Goal: Task Accomplishment & Management: Manage account settings

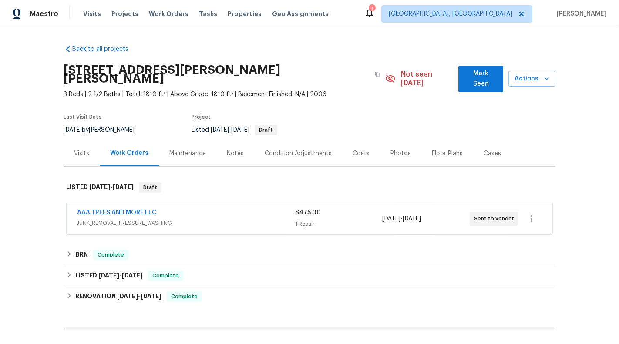
click at [385, 225] on div "AAA TREES AND MORE LLC JUNK_REMOVAL, PRESSURE_WASHING $475.00 1 Repair 9/3/2025…" at bounding box center [310, 218] width 486 height 31
click at [369, 220] on div "1 Repair" at bounding box center [338, 224] width 87 height 9
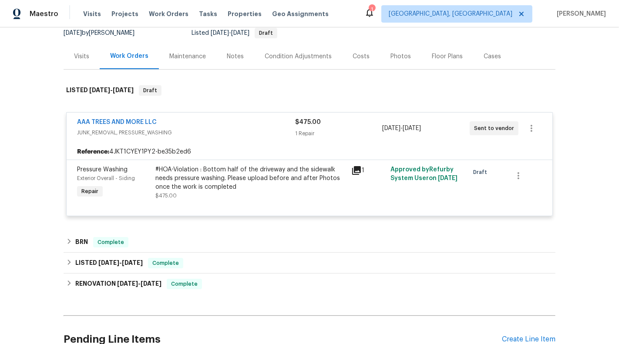
scroll to position [98, 0]
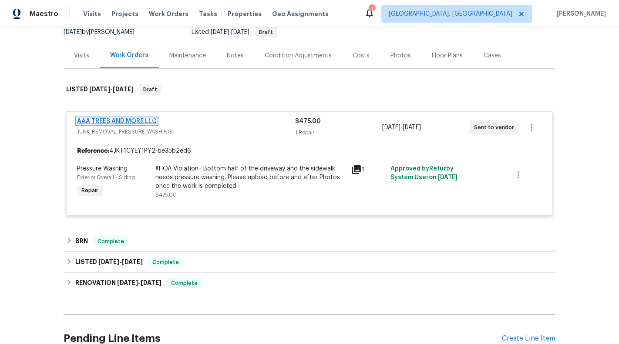
click at [115, 118] on link "AAA TREES AND MORE LLC" at bounding box center [117, 121] width 80 height 6
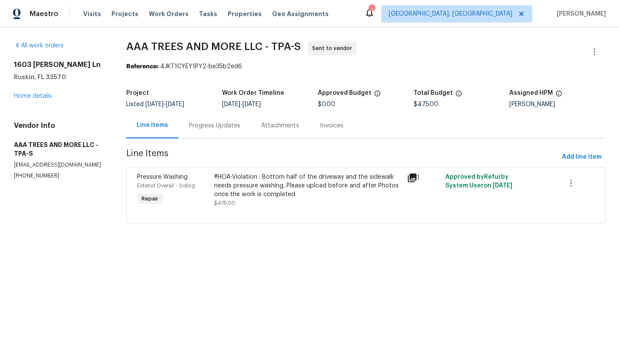
click at [219, 126] on div "Progress Updates" at bounding box center [214, 125] width 51 height 9
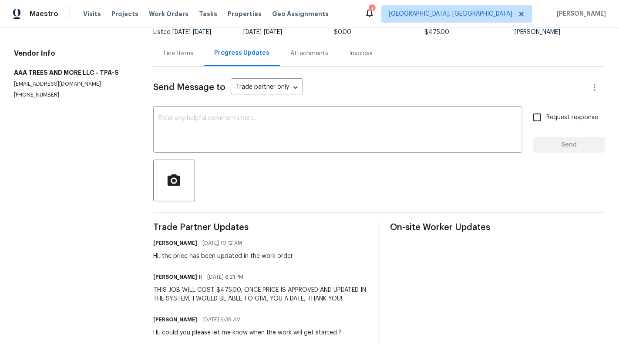
scroll to position [70, 0]
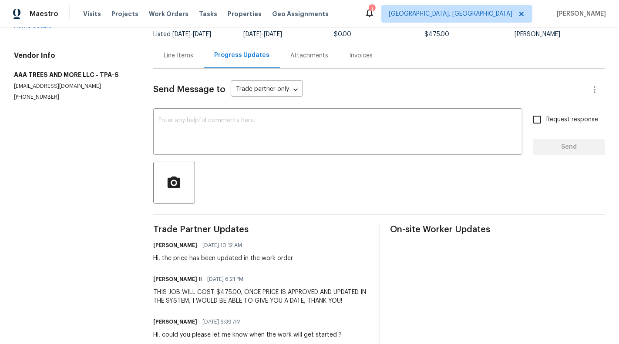
click at [27, 98] on p "(813) 309-5635" at bounding box center [73, 97] width 118 height 7
copy p "(813) 309-5635"
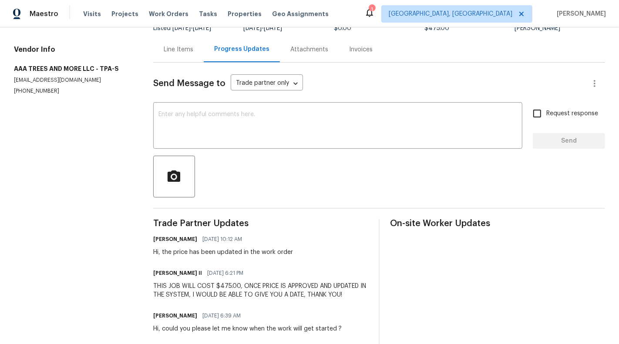
click at [34, 74] on div "Vendor Info AAA TREES AND MORE LLC - TPA-S aaatreesandmore@gmail.com (813) 309-…" at bounding box center [73, 70] width 118 height 50
click at [34, 80] on p "aaatreesandmore@gmail.com" at bounding box center [73, 80] width 118 height 7
copy p "aaatreesandmore@gmail.com"
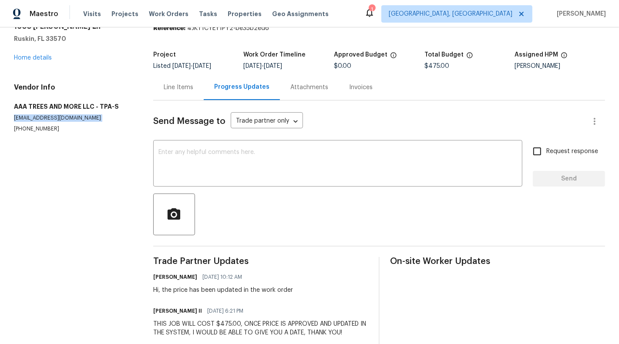
scroll to position [30, 0]
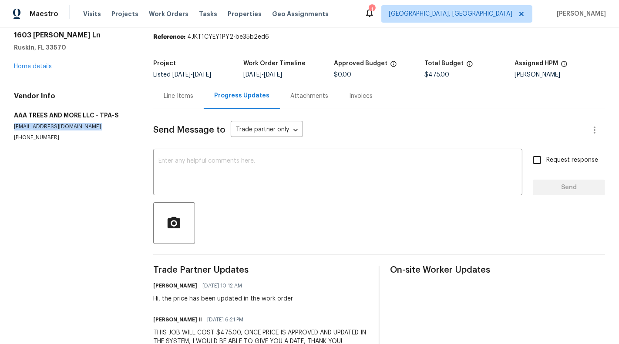
click at [49, 126] on p "aaatreesandmore@gmail.com" at bounding box center [73, 126] width 118 height 7
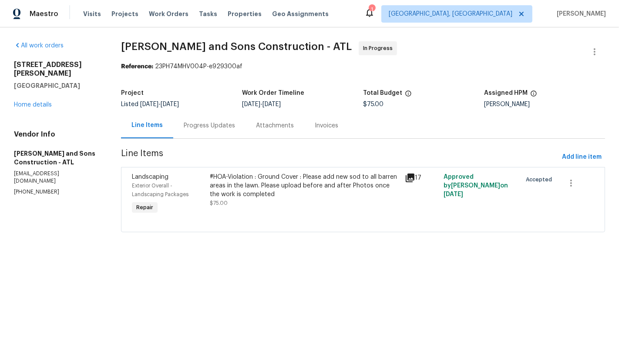
click at [253, 185] on div "#HOA-Violation : Ground Cover : Please add new sod to all barren areas in the l…" at bounding box center [304, 186] width 189 height 26
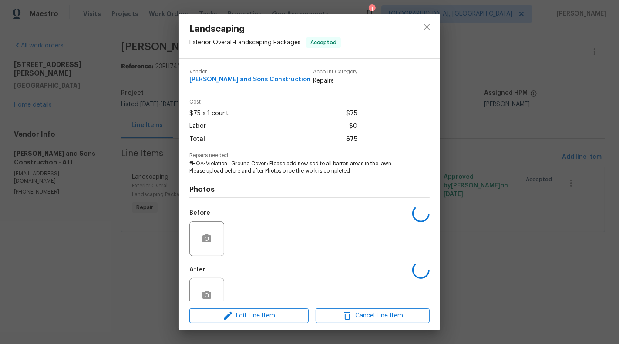
scroll to position [20, 0]
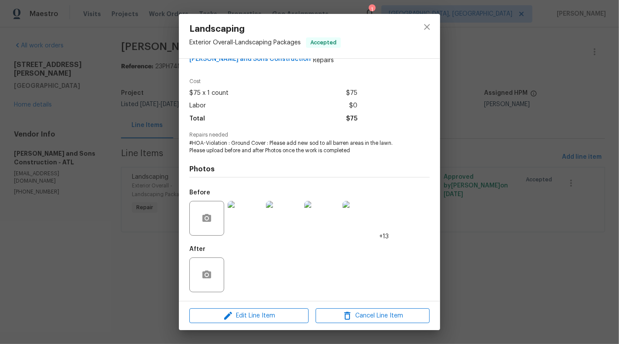
click at [252, 221] on img at bounding box center [245, 218] width 35 height 35
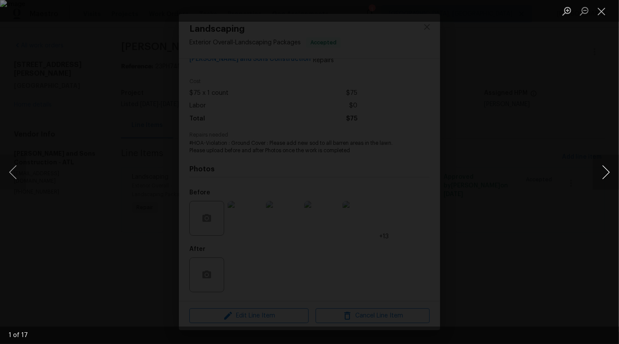
click at [610, 169] on button "Next image" at bounding box center [606, 172] width 26 height 35
click at [599, 9] on button "Close lightbox" at bounding box center [601, 10] width 17 height 15
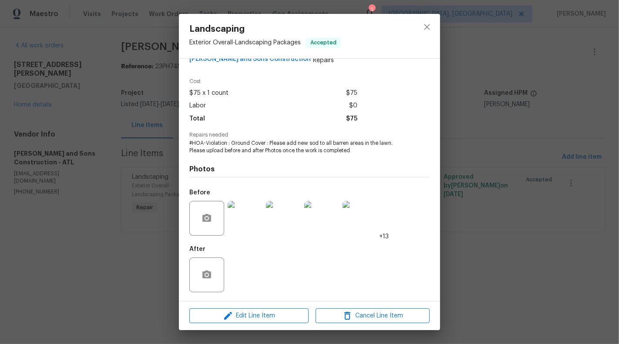
click at [139, 108] on div "Landscaping Exterior Overall - Landscaping Packages Accepted Vendor Reyes and S…" at bounding box center [309, 172] width 619 height 344
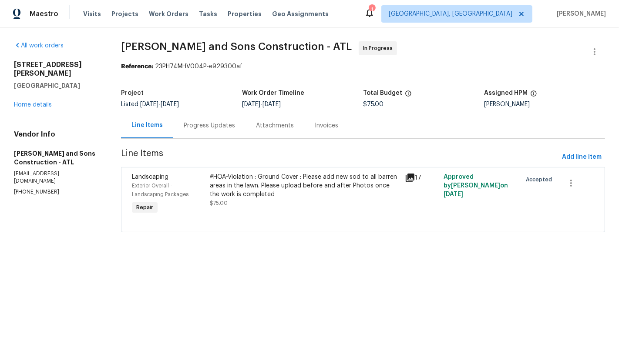
click at [203, 127] on div "Progress Updates" at bounding box center [209, 125] width 51 height 9
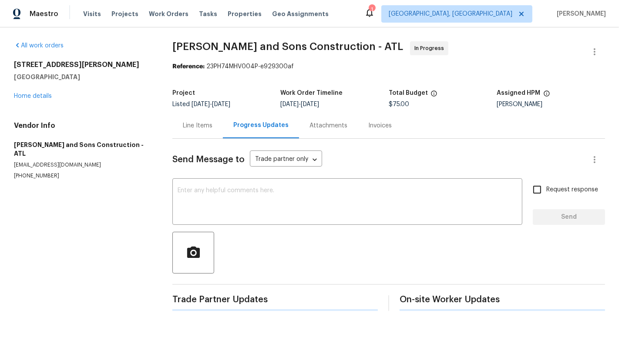
click at [203, 127] on div "Line Items" at bounding box center [198, 125] width 30 height 9
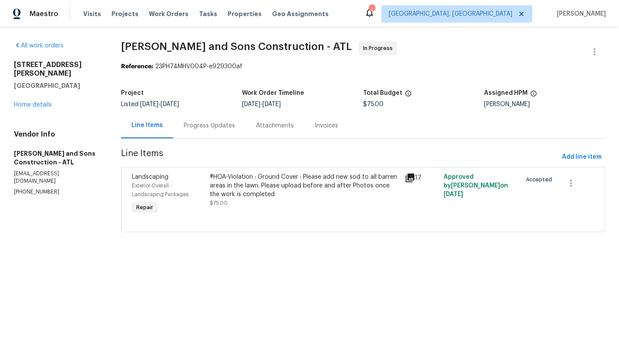
click at [224, 138] on div "Progress Updates" at bounding box center [209, 126] width 72 height 26
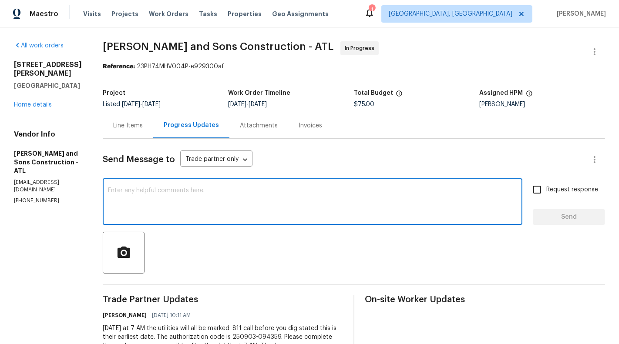
click at [159, 204] on textarea at bounding box center [312, 203] width 409 height 30
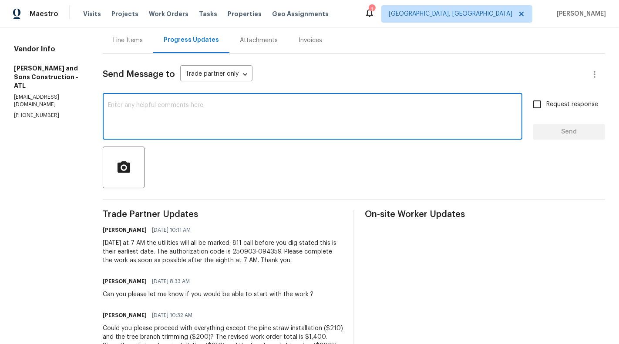
scroll to position [89, 0]
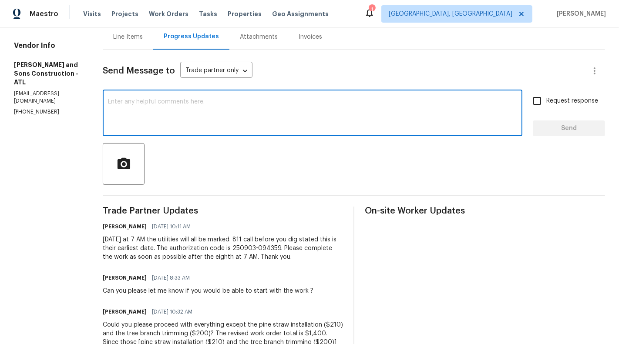
click at [22, 116] on p "(470) 302-1542" at bounding box center [48, 111] width 68 height 7
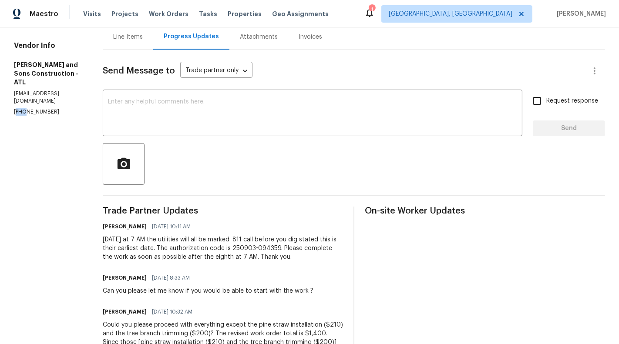
click at [22, 116] on p "(470) 302-1542" at bounding box center [48, 111] width 68 height 7
copy p "(470) 302-1542"
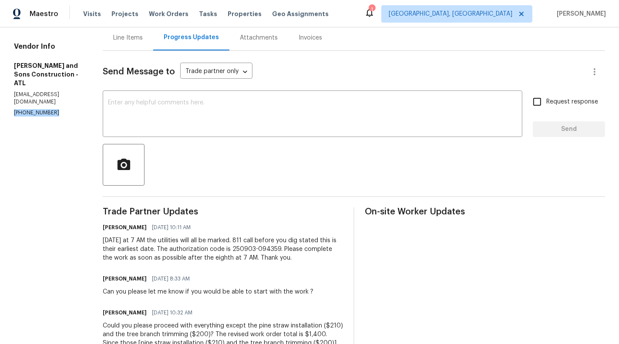
scroll to position [91, 0]
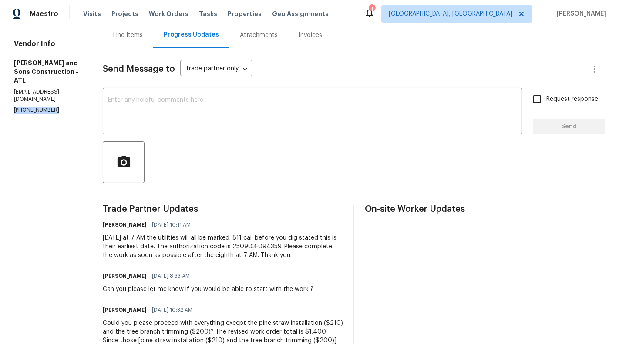
click at [28, 114] on p "(470) 302-1542" at bounding box center [48, 110] width 68 height 7
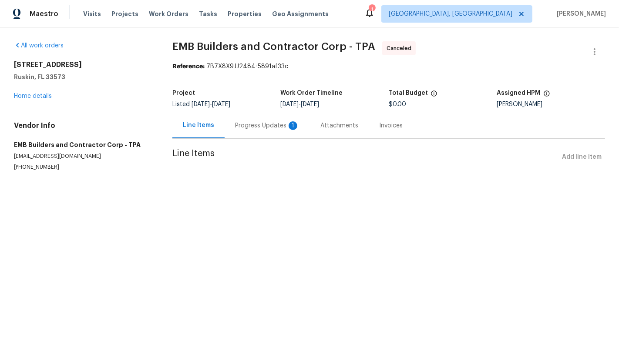
click at [237, 127] on div "Progress Updates 1" at bounding box center [267, 125] width 64 height 9
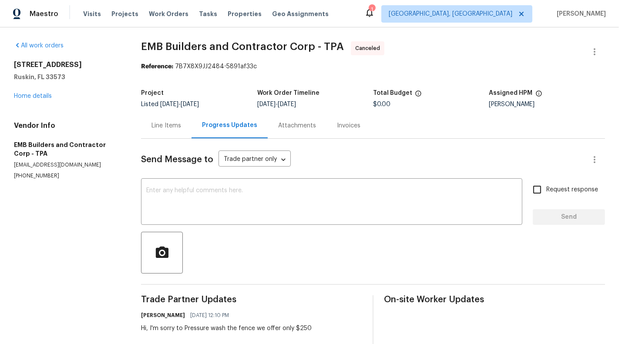
click at [22, 90] on div "15452 Long Cypress Dr Ruskin, FL 33573 Home details" at bounding box center [67, 81] width 106 height 40
click at [21, 93] on link "Home details" at bounding box center [33, 96] width 38 height 6
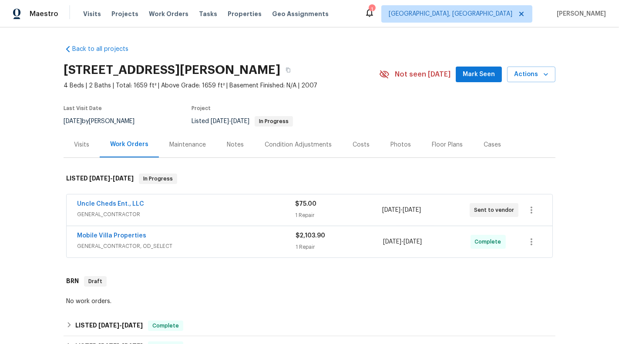
click at [263, 211] on span "GENERAL_CONTRACTOR" at bounding box center [186, 214] width 218 height 9
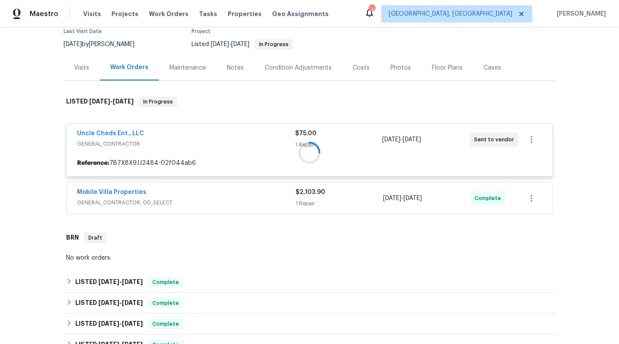
scroll to position [80, 0]
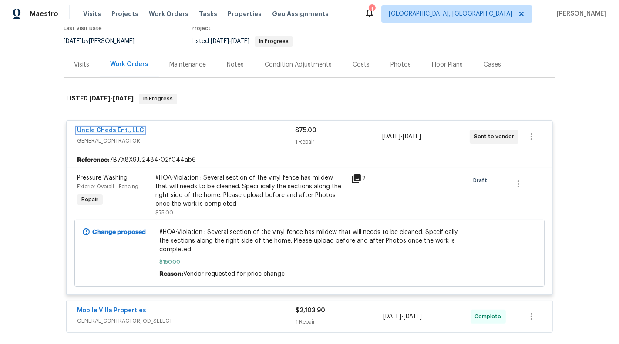
click at [103, 128] on link "Uncle Cheds Ent., LLC" at bounding box center [110, 131] width 67 height 6
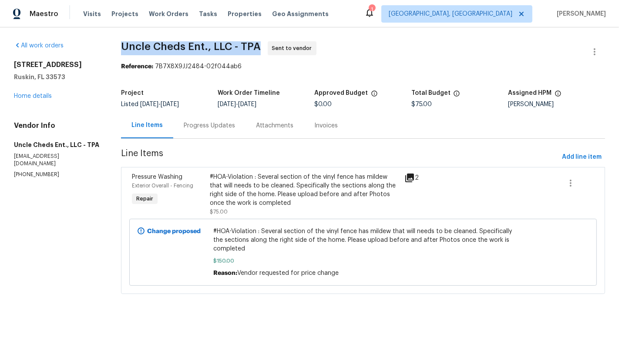
drag, startPoint x: 118, startPoint y: 40, endPoint x: 256, endPoint y: 44, distance: 137.2
click at [256, 44] on div "All work orders 15452 Long Cypress Dr Ruskin, FL 33573 Home details Vendor Info…" at bounding box center [309, 172] width 619 height 291
copy span "Uncle Cheds Ent., LLC - TPA"
click at [47, 158] on p "tampa@unclecheds.com" at bounding box center [57, 160] width 86 height 15
click at [41, 171] on p "(615) 478-9785" at bounding box center [57, 174] width 86 height 7
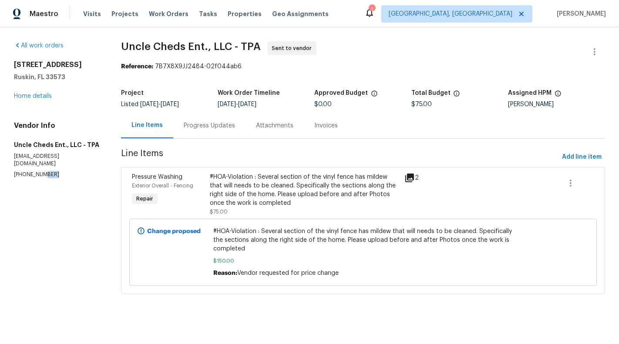
click at [41, 171] on p "(615) 478-9785" at bounding box center [57, 174] width 86 height 7
copy p "(615) 478-9785"
click at [193, 126] on div "Progress Updates" at bounding box center [209, 125] width 51 height 9
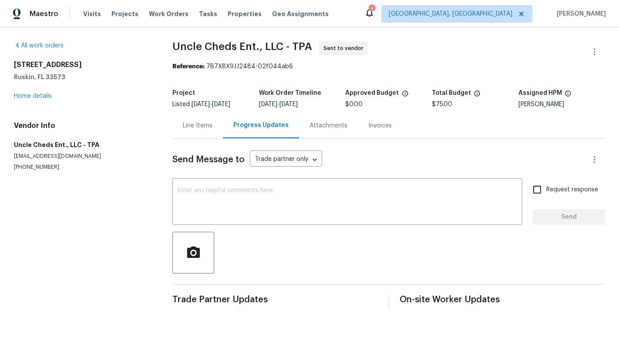
click at [199, 132] on div "Line Items" at bounding box center [197, 126] width 51 height 26
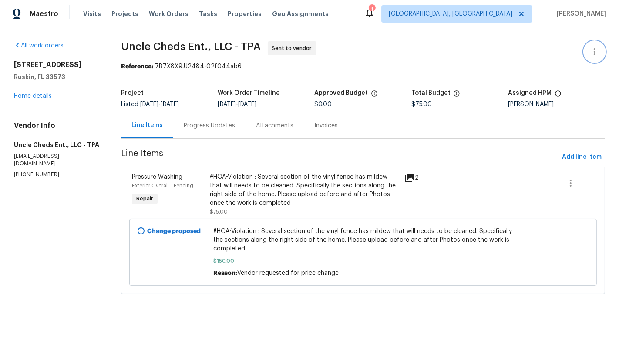
click at [593, 53] on icon "button" at bounding box center [594, 52] width 10 height 10
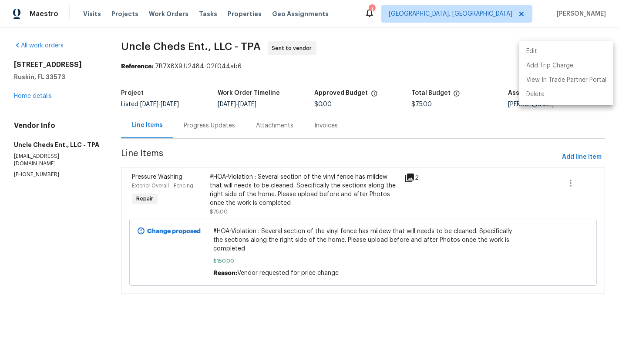
click at [546, 50] on li "Edit" at bounding box center [566, 51] width 94 height 14
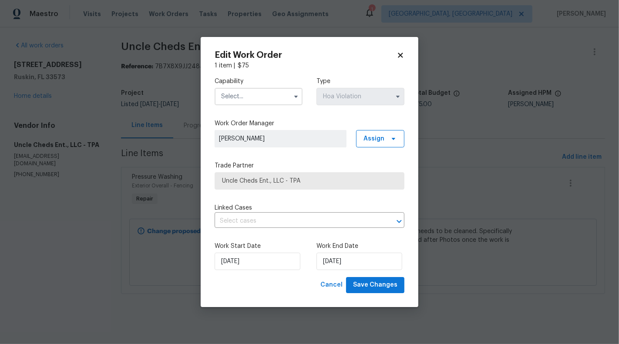
click at [275, 99] on input "text" at bounding box center [259, 96] width 88 height 17
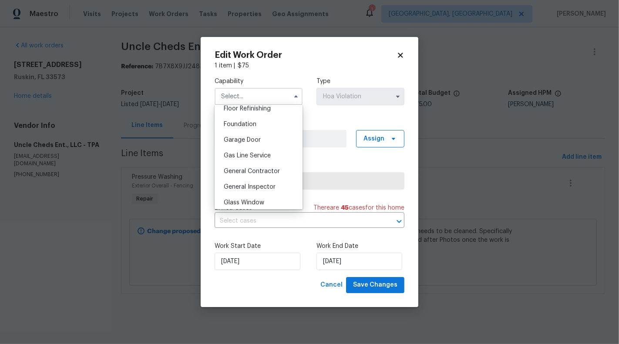
scroll to position [364, 0]
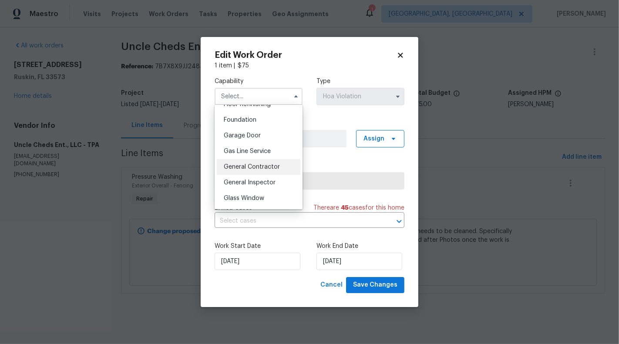
click at [269, 168] on span "General Contractor" at bounding box center [252, 167] width 56 height 6
type input "General Contractor"
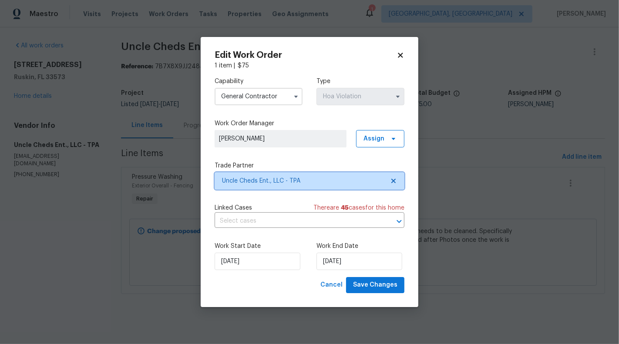
click at [395, 179] on icon at bounding box center [393, 181] width 4 height 4
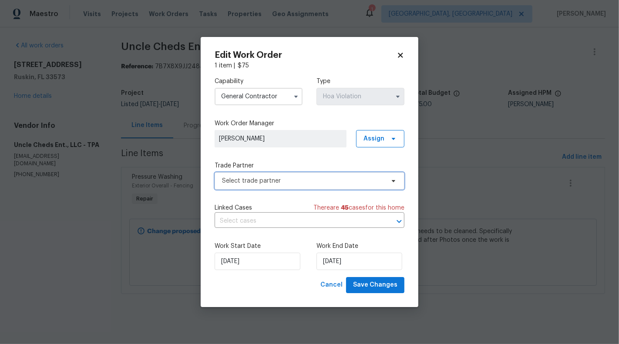
click at [371, 180] on span "Select trade partner" at bounding box center [303, 181] width 162 height 9
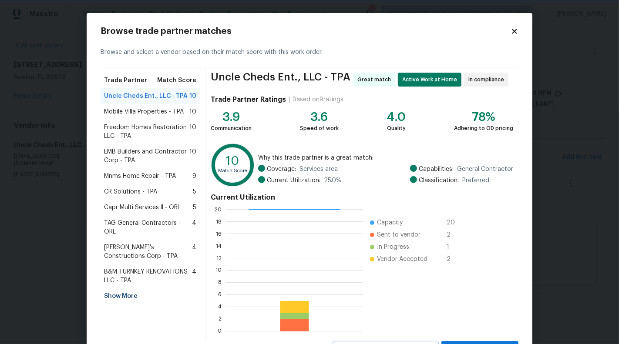
scroll to position [19, 0]
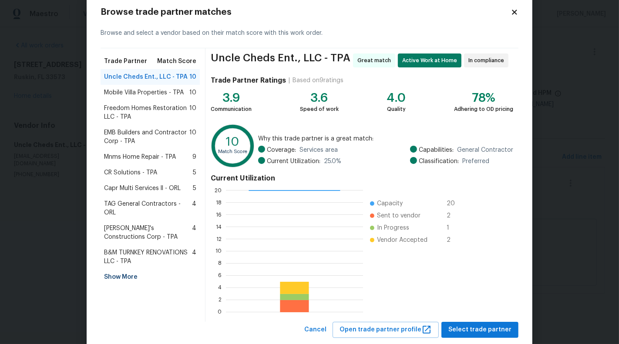
click at [128, 131] on span "EMB Builders and Contractor Corp - TPA" at bounding box center [146, 136] width 85 height 17
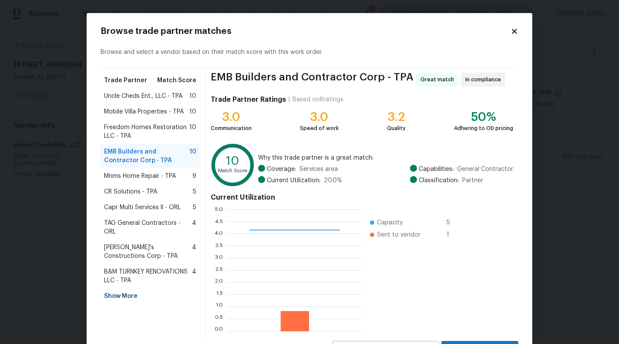
scroll to position [39, 0]
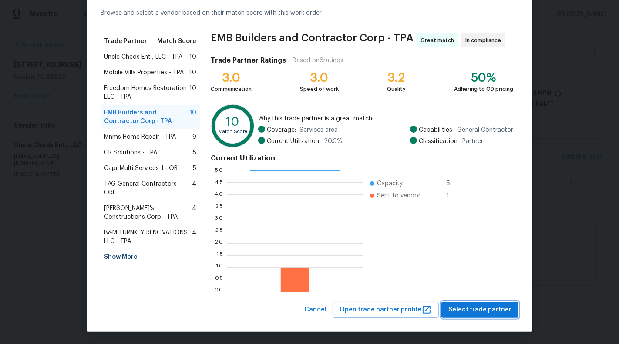
click at [474, 305] on span "Select trade partner" at bounding box center [479, 310] width 63 height 11
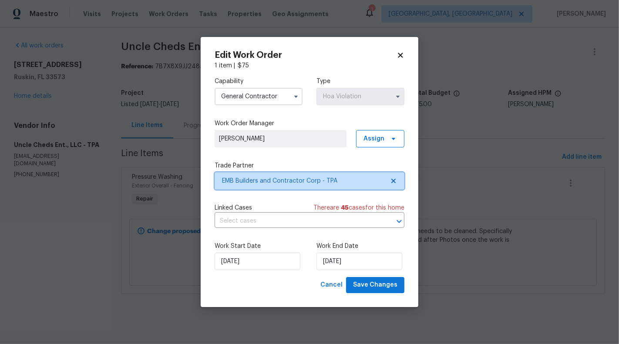
scroll to position [0, 0]
click at [269, 180] on span "EMB Builders and Contractor Corp - TPA" at bounding box center [303, 181] width 162 height 9
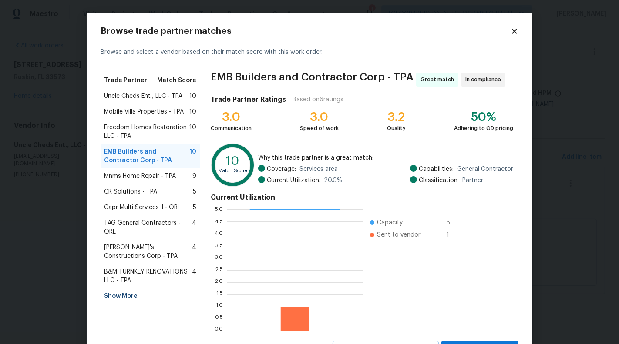
scroll to position [39, 0]
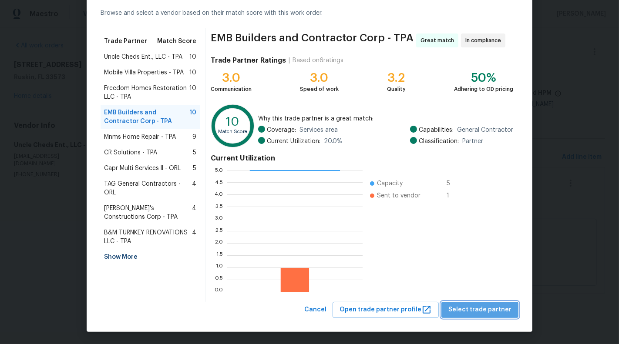
click at [488, 310] on span "Select trade partner" at bounding box center [479, 310] width 63 height 11
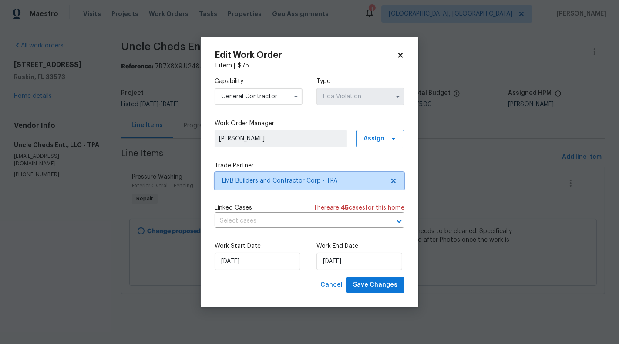
scroll to position [0, 0]
click at [253, 230] on div "Capability General Contractor Type Hoa Violation Work Order Manager Sunmathy Wi…" at bounding box center [310, 173] width 190 height 207
click at [246, 220] on input "text" at bounding box center [297, 221] width 165 height 13
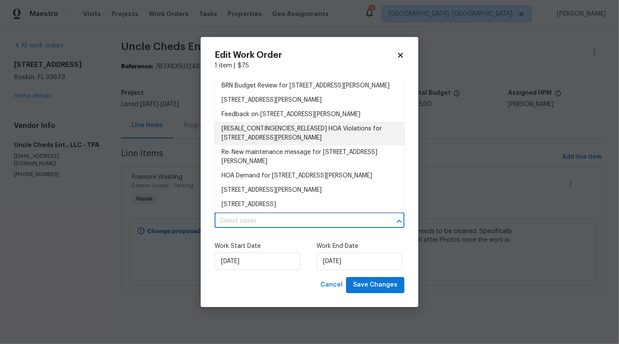
click at [244, 137] on li "[RESALE_CONTINGENCIES_RELEASED] HOA Violations for 15452 Long Cypress Dr, Ruski…" at bounding box center [310, 134] width 190 height 24
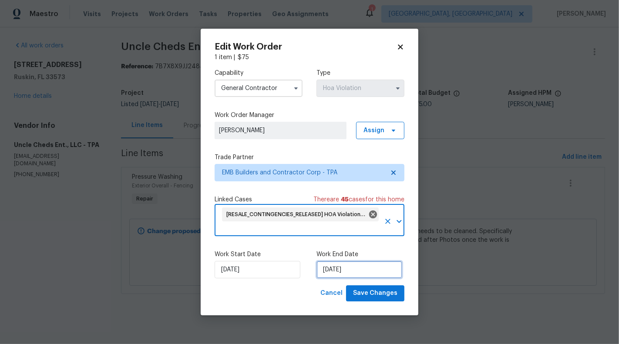
click at [331, 269] on input "06/09/2025" at bounding box center [359, 269] width 86 height 17
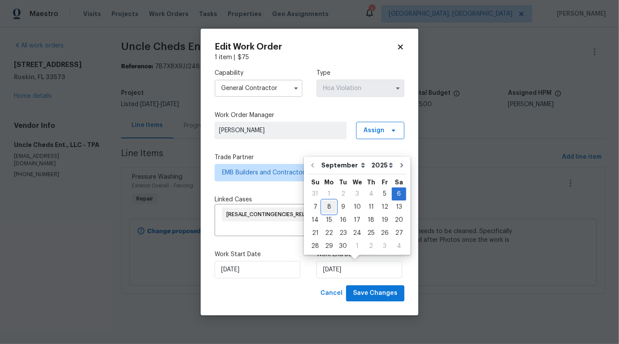
click at [327, 210] on div "8" at bounding box center [329, 207] width 14 height 12
type input "08/09/2025"
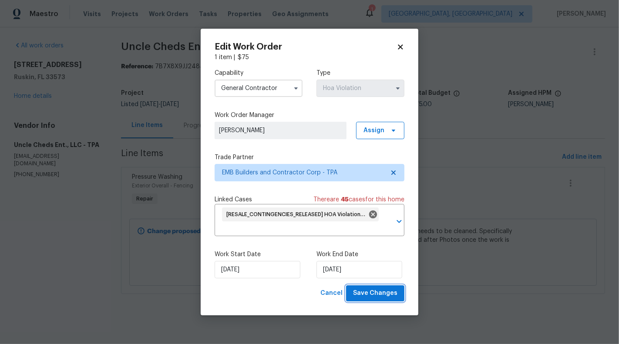
click at [377, 295] on span "Save Changes" at bounding box center [375, 293] width 44 height 11
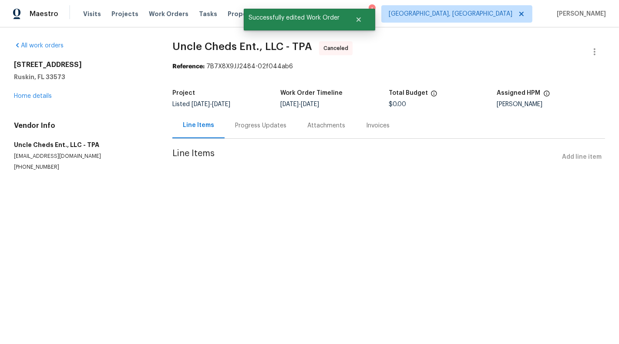
click at [34, 84] on div "15452 Long Cypress Dr Ruskin, FL 33573 Home details" at bounding box center [83, 81] width 138 height 40
click at [34, 94] on link "Home details" at bounding box center [33, 96] width 38 height 6
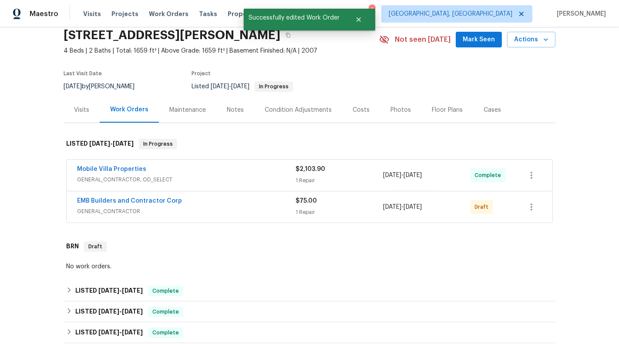
click at [264, 211] on span "GENERAL_CONTRACTOR" at bounding box center [186, 211] width 219 height 9
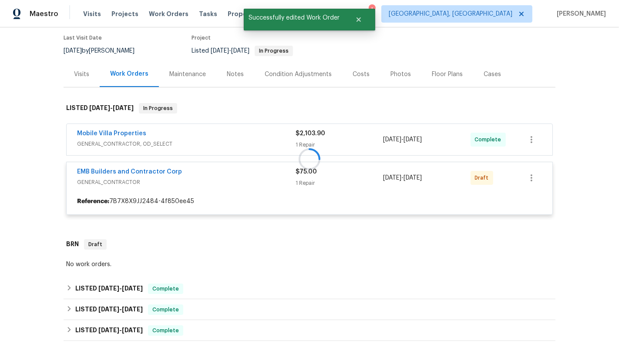
scroll to position [73, 0]
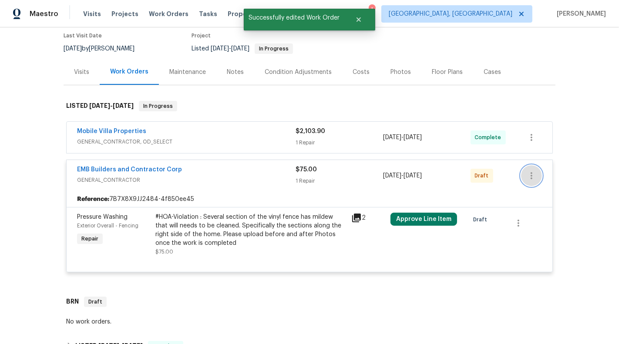
click at [525, 174] on button "button" at bounding box center [531, 175] width 21 height 21
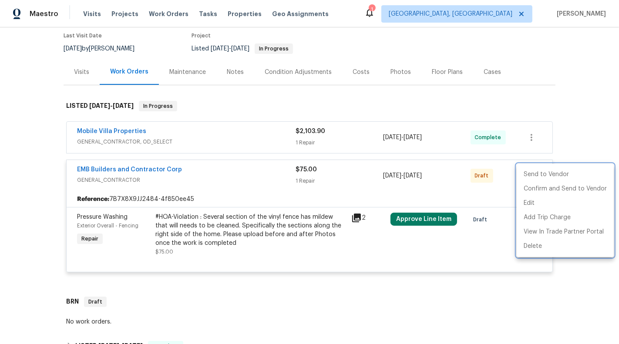
click at [126, 171] on div at bounding box center [309, 172] width 619 height 344
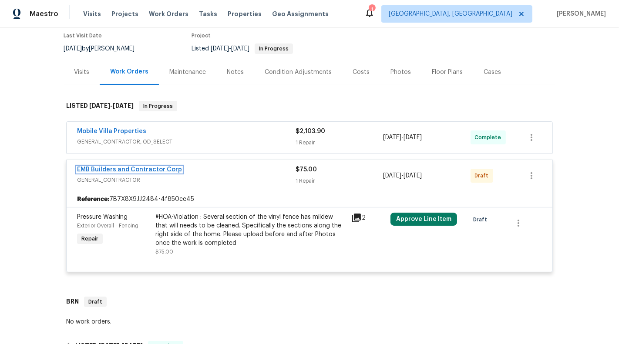
click at [124, 169] on link "EMB Builders and Contractor Corp" at bounding box center [129, 170] width 105 height 6
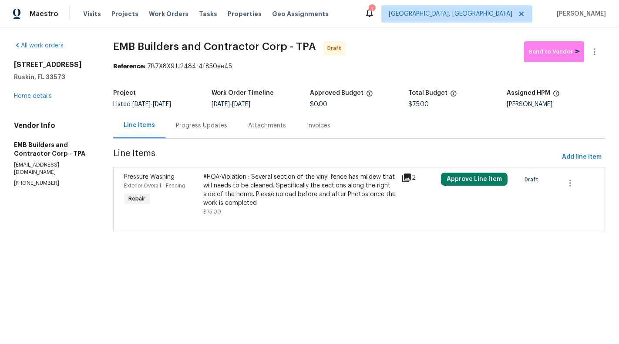
click at [266, 189] on div "#HOA-Violation : Several section of the vinyl fence has mildew that will needs …" at bounding box center [299, 190] width 193 height 35
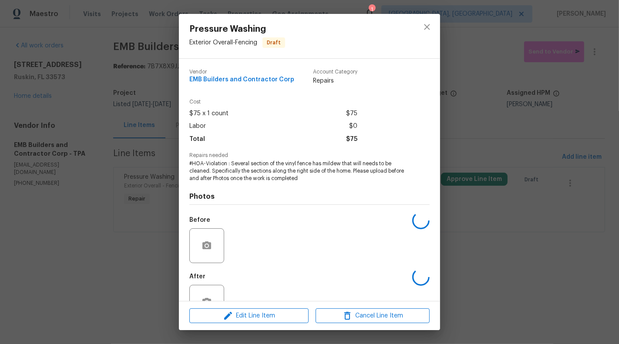
scroll to position [27, 0]
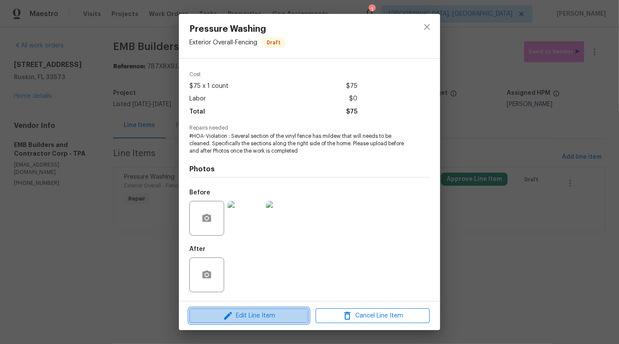
click at [229, 310] on button "Edit Line Item" at bounding box center [248, 316] width 119 height 15
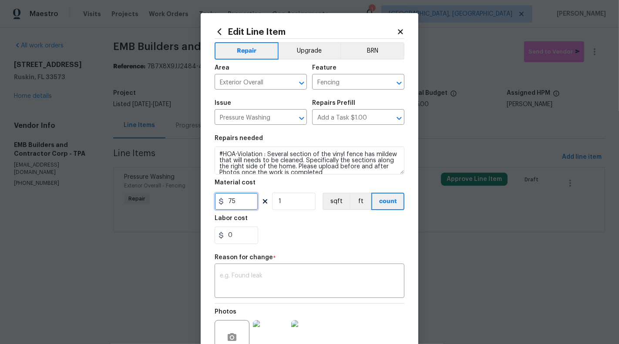
drag, startPoint x: 257, startPoint y: 202, endPoint x: 266, endPoint y: 202, distance: 9.1
click at [266, 202] on div "75 1 sqft ft count" at bounding box center [310, 201] width 190 height 17
type input "250"
click at [237, 273] on textarea at bounding box center [309, 282] width 179 height 18
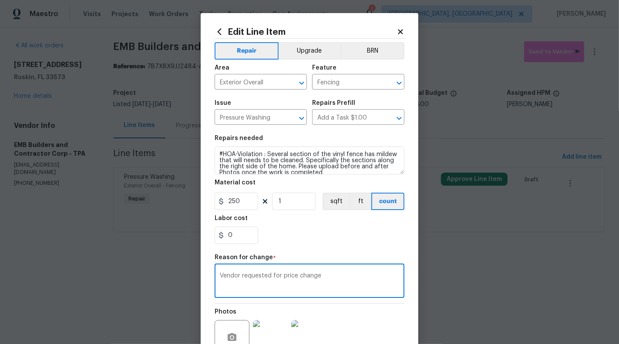
scroll to position [84, 0]
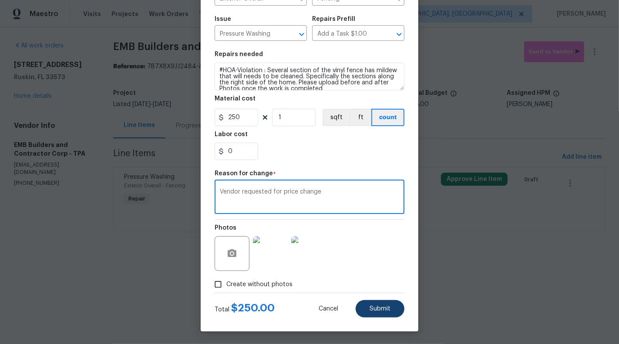
type textarea "Vendor requested for price change"
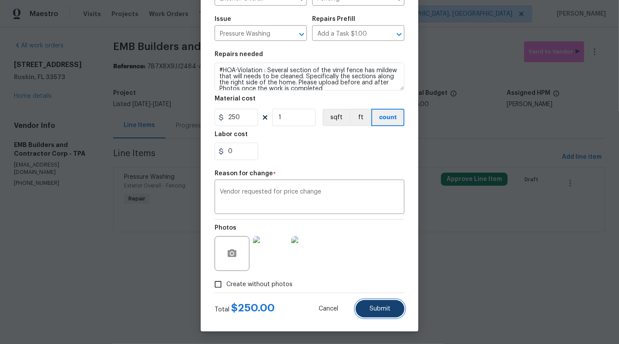
click at [383, 310] on span "Submit" at bounding box center [380, 309] width 21 height 7
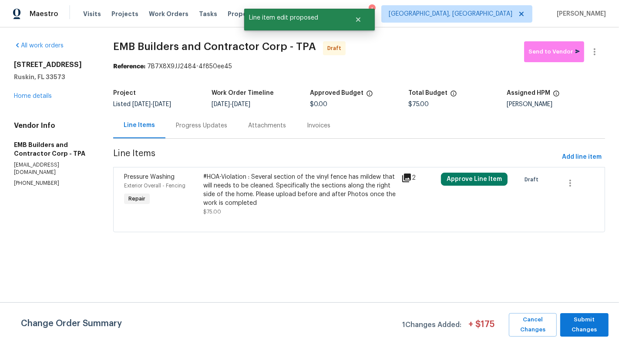
scroll to position [0, 0]
click at [576, 173] on div at bounding box center [577, 183] width 34 height 21
click at [573, 180] on icon "button" at bounding box center [570, 183] width 10 height 10
click at [554, 260] on div at bounding box center [309, 172] width 619 height 344
click at [584, 326] on span "Submit Changes" at bounding box center [585, 325] width 40 height 20
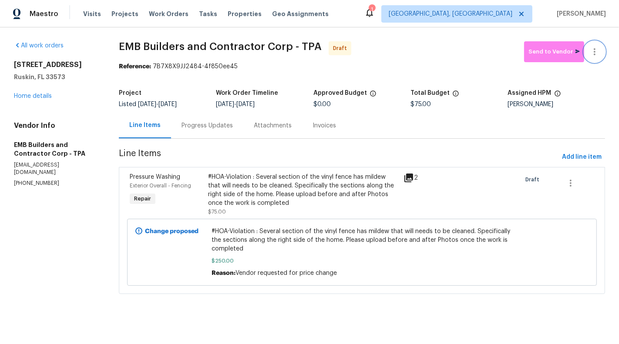
click at [593, 53] on icon "button" at bounding box center [594, 52] width 10 height 10
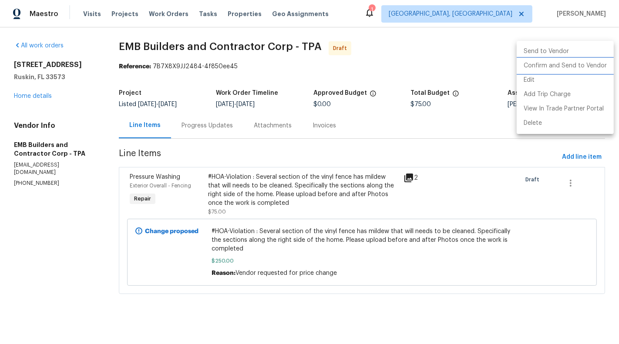
click at [593, 64] on li "Confirm and Send to Vendor" at bounding box center [565, 66] width 97 height 14
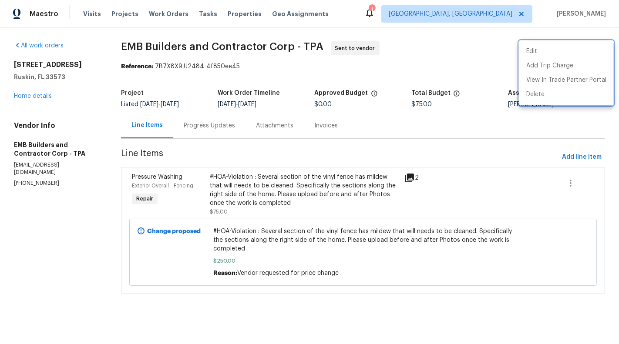
click at [467, 300] on div at bounding box center [309, 172] width 619 height 344
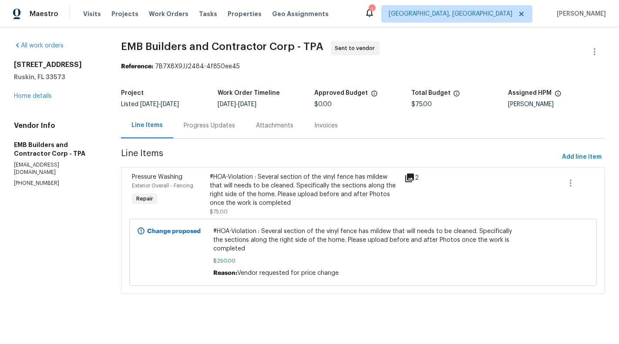
click at [44, 166] on p "info@embflorida.com" at bounding box center [57, 169] width 86 height 15
click at [45, 180] on p "(813) 607-1422" at bounding box center [57, 183] width 86 height 7
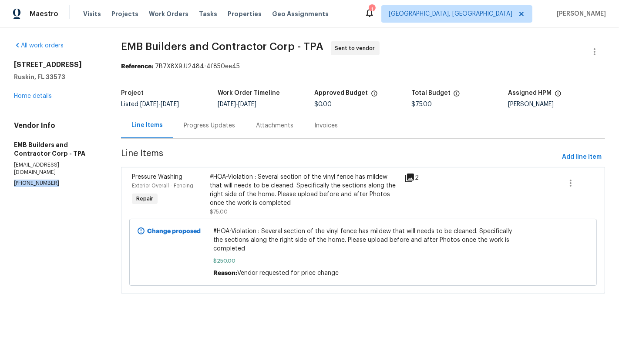
click at [45, 180] on p "(813) 607-1422" at bounding box center [57, 183] width 86 height 7
copy p "(813) 607-1422"
click at [200, 120] on div "Progress Updates" at bounding box center [209, 126] width 72 height 26
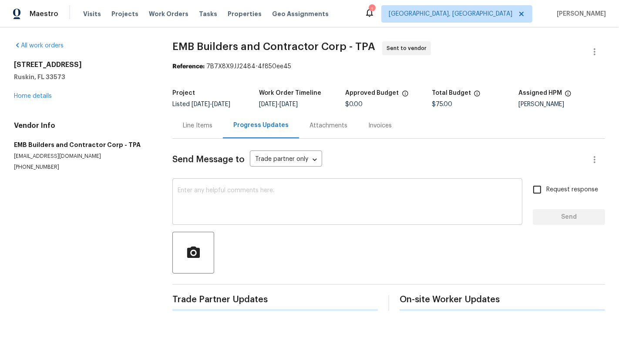
click at [202, 197] on textarea at bounding box center [348, 203] width 340 height 30
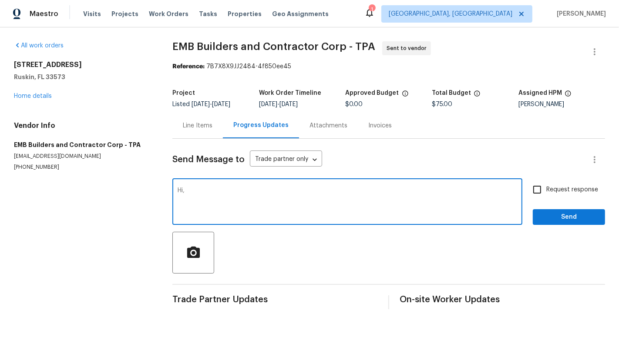
type textarea "Hi,"
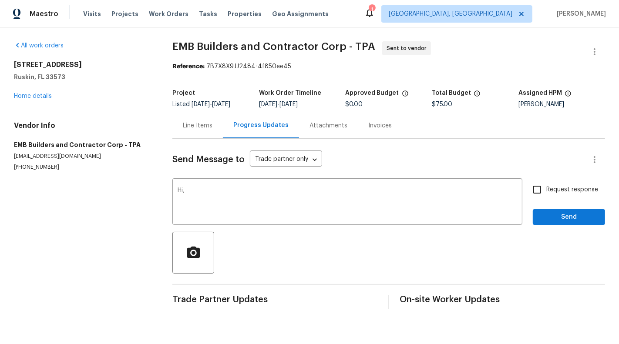
click at [200, 133] on div "Line Items" at bounding box center [197, 126] width 51 height 26
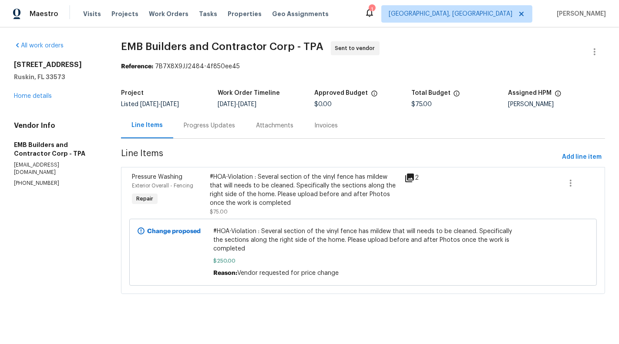
click at [203, 131] on div "Progress Updates" at bounding box center [209, 126] width 72 height 26
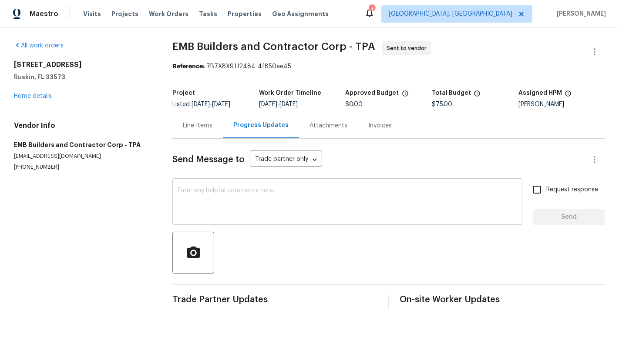
click at [199, 191] on textarea at bounding box center [348, 203] width 340 height 30
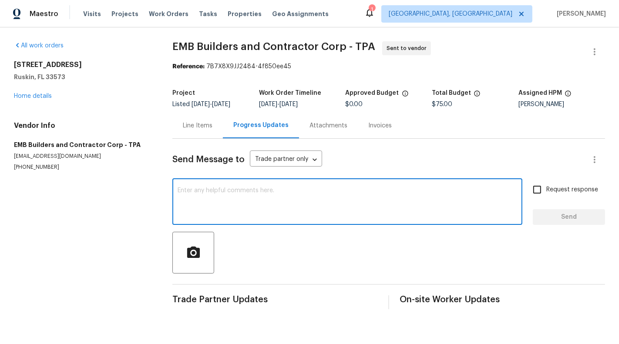
click at [198, 131] on div "Line Items" at bounding box center [197, 126] width 51 height 26
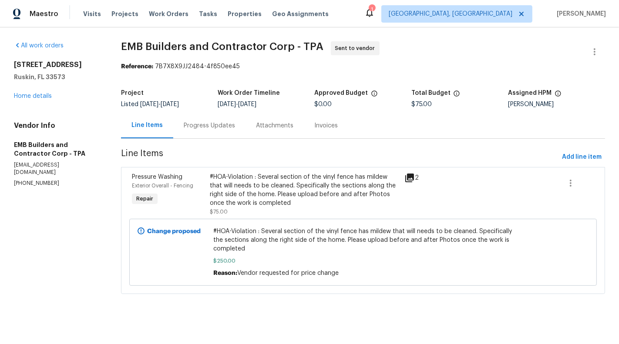
click at [229, 133] on div "Progress Updates" at bounding box center [209, 126] width 72 height 26
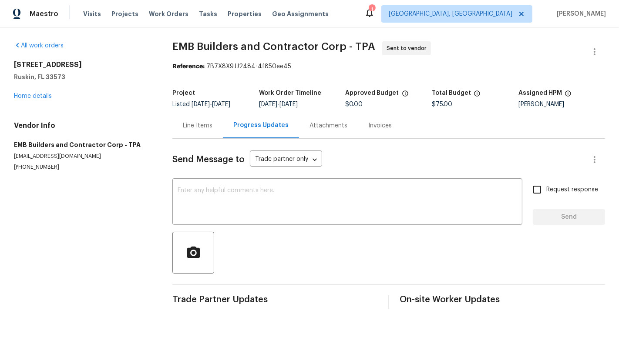
click at [198, 127] on div "Line Items" at bounding box center [198, 125] width 30 height 9
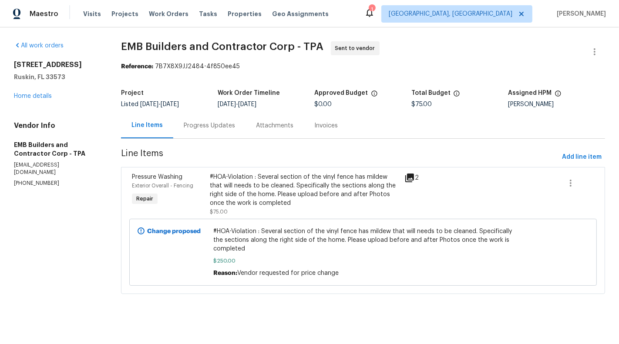
click at [223, 126] on div "Progress Updates" at bounding box center [209, 125] width 51 height 9
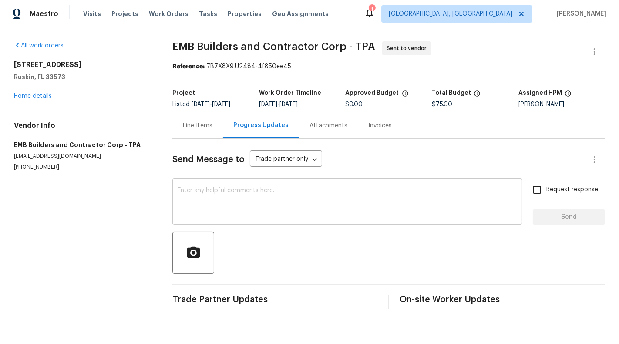
click at [242, 195] on textarea at bounding box center [348, 203] width 340 height 30
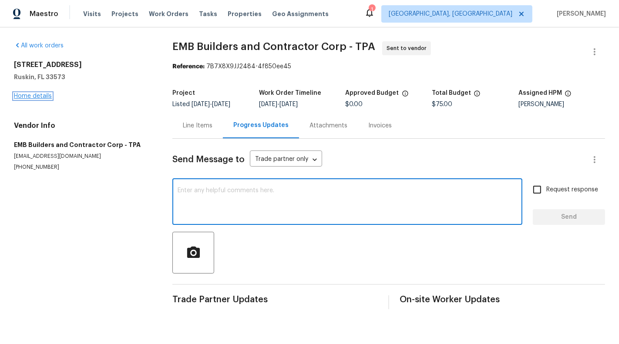
click at [27, 95] on link "Home details" at bounding box center [33, 96] width 38 height 6
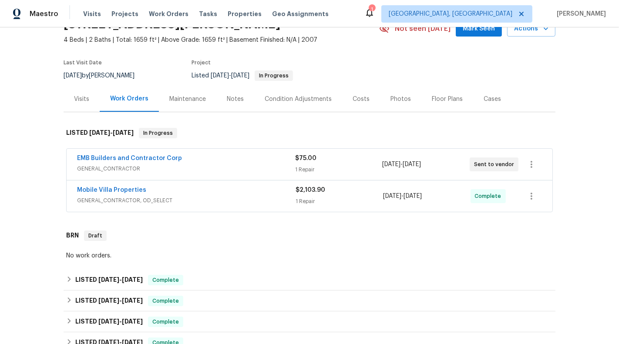
scroll to position [55, 0]
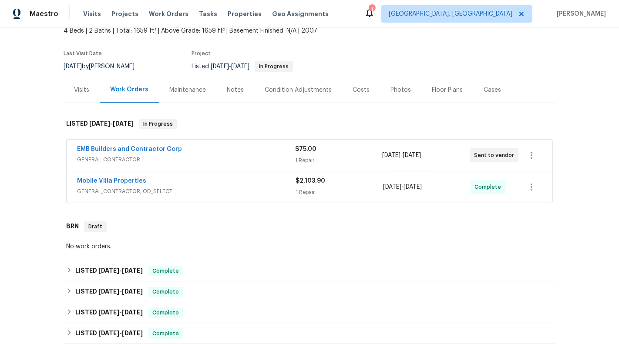
click at [311, 258] on div "Back to all projects 15452 Long Cypress Dr, Ruskin, FL 33573 4 Beds | 2 Baths |…" at bounding box center [310, 225] width 492 height 484
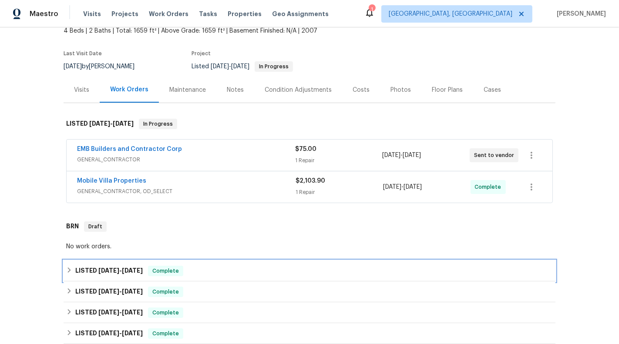
click at [311, 271] on div "LISTED 7/29/25 - 8/1/25 Complete" at bounding box center [309, 271] width 487 height 10
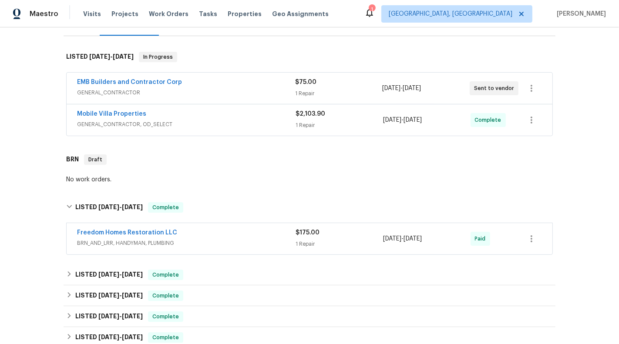
click at [331, 244] on div "1 Repair" at bounding box center [340, 244] width 88 height 9
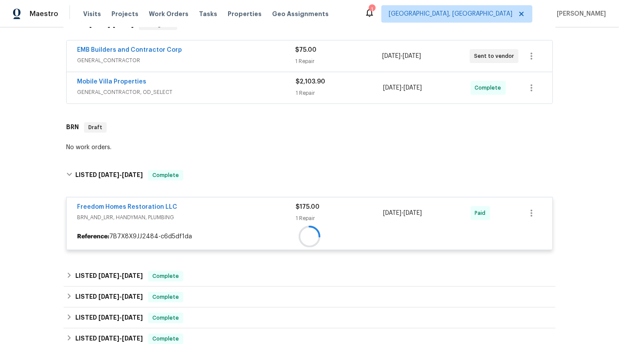
scroll to position [155, 0]
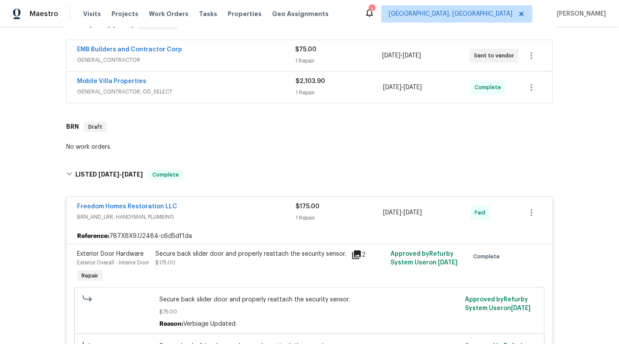
click at [354, 212] on div "$175.00 1 Repair" at bounding box center [340, 212] width 88 height 21
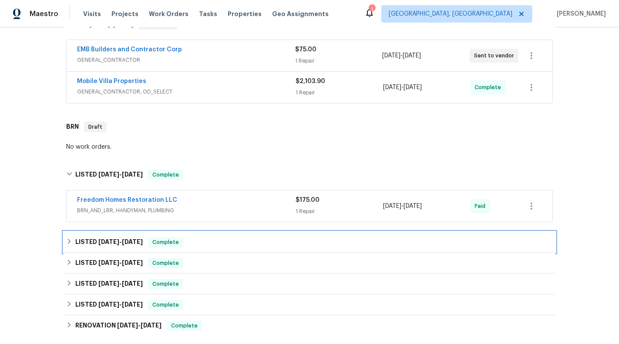
click at [351, 233] on div "LISTED 7/17/25 - 7/17/25 Complete" at bounding box center [310, 242] width 492 height 21
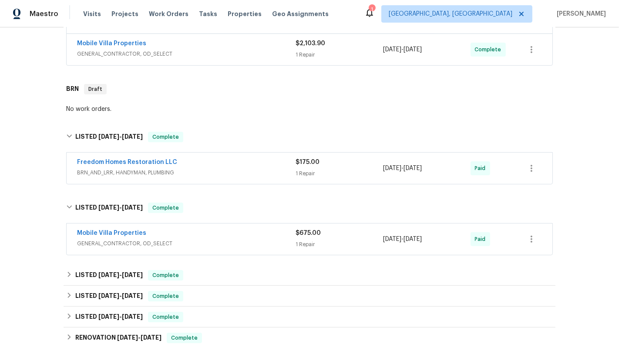
click at [351, 233] on div "$675.00" at bounding box center [340, 233] width 88 height 9
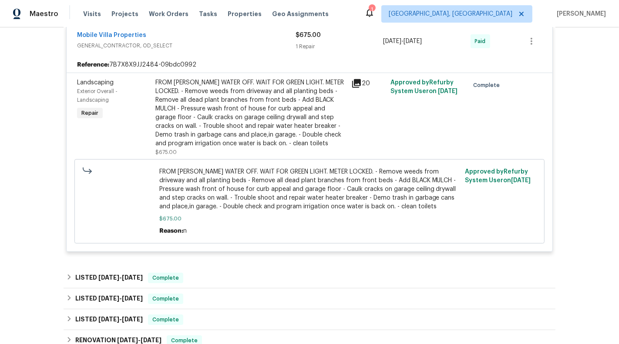
scroll to position [409, 0]
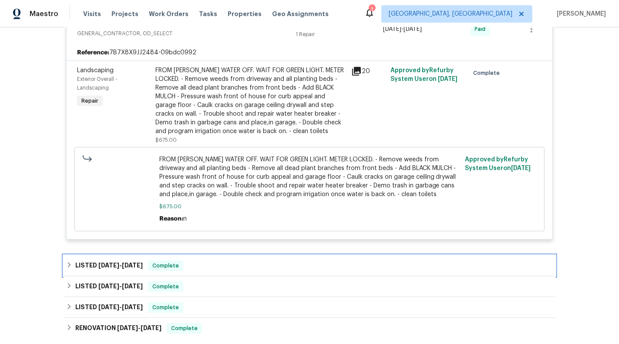
click at [361, 263] on div "LISTED 7/8/25 - 7/10/25 Complete" at bounding box center [309, 266] width 487 height 10
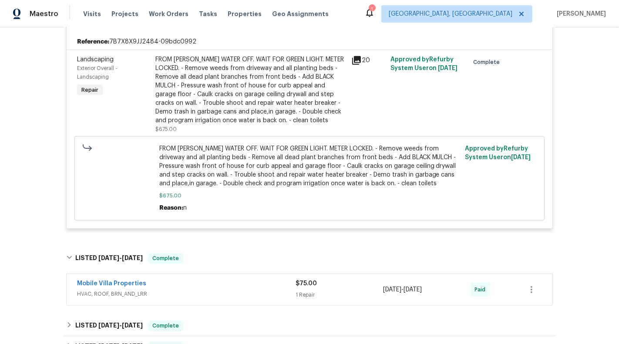
click at [359, 287] on div "$75.00 1 Repair" at bounding box center [340, 289] width 88 height 21
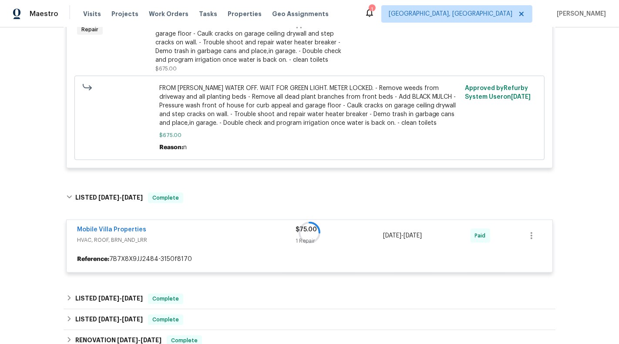
scroll to position [488, 0]
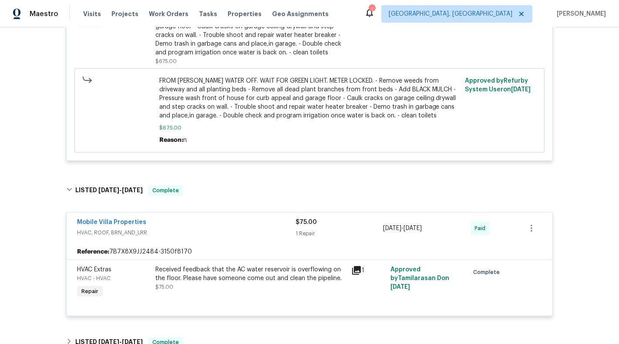
click at [348, 226] on div "$75.00 1 Repair" at bounding box center [340, 228] width 88 height 21
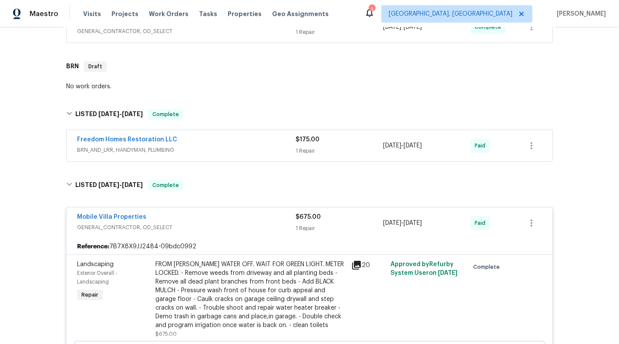
scroll to position [203, 0]
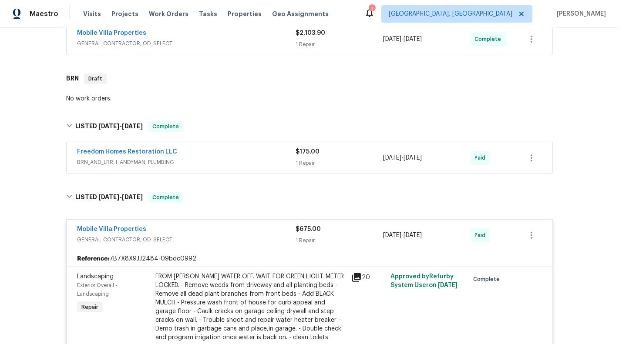
click at [341, 142] on div "Freedom Homes Restoration LLC BRN_AND_LRR, HANDYMAN, PLUMBING $175.00 1 Repair …" at bounding box center [310, 157] width 486 height 31
click at [352, 152] on div "$175.00" at bounding box center [340, 152] width 88 height 9
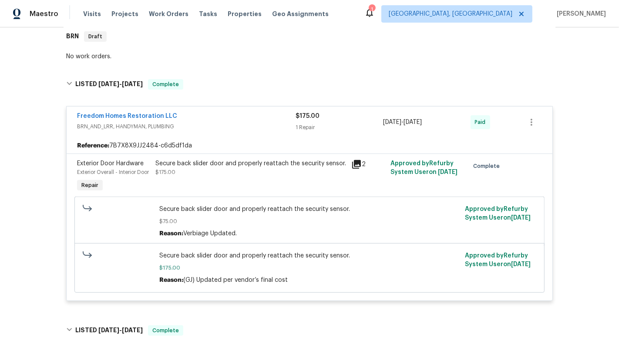
scroll to position [295, 0]
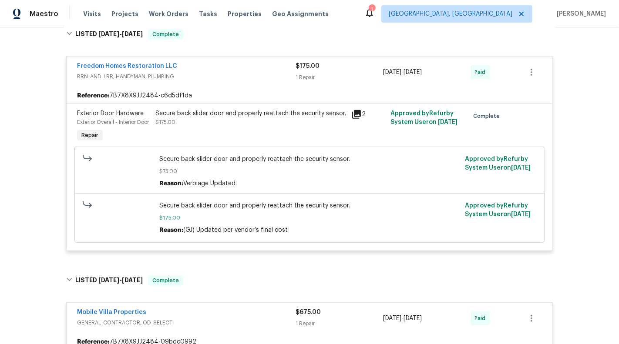
click at [308, 126] on div "Secure back slider door and properly reattach the security sensor. $175.00" at bounding box center [251, 127] width 196 height 40
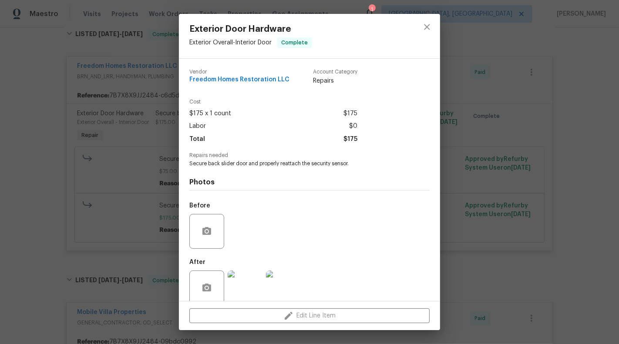
scroll to position [13, 0]
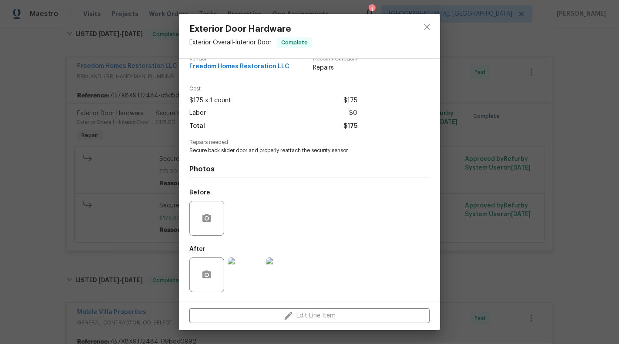
click at [250, 276] on img at bounding box center [245, 275] width 35 height 35
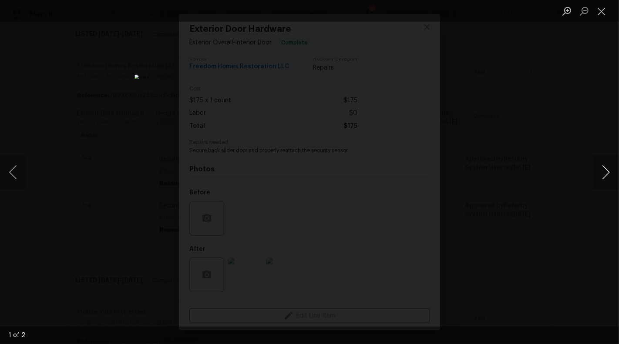
click at [610, 179] on button "Next image" at bounding box center [606, 172] width 26 height 35
click at [603, 14] on button "Close lightbox" at bounding box center [601, 10] width 17 height 15
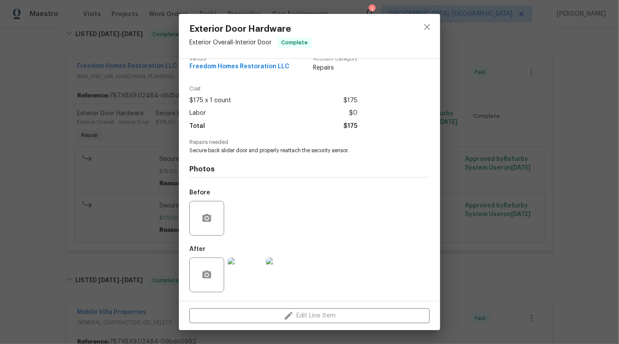
click at [568, 163] on div "Exterior Door Hardware Exterior Overall - Interior Door Complete Vendor Freedom…" at bounding box center [309, 172] width 619 height 344
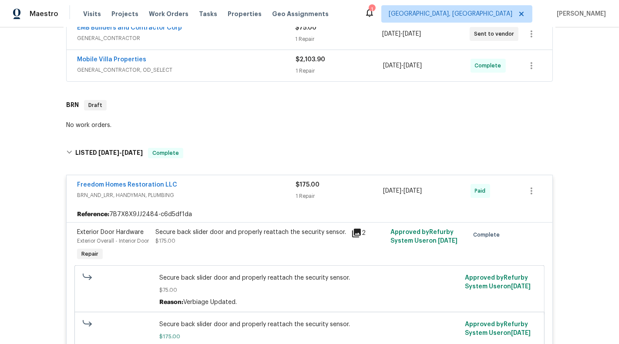
scroll to position [416, 0]
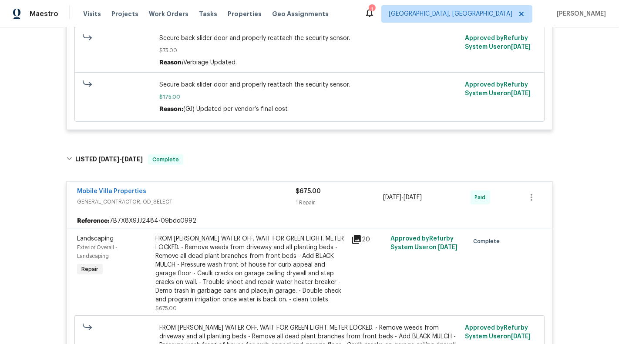
click at [261, 267] on div "FROM PAUL WATER OFF. WAIT FOR GREEN LIGHT. METER LOCKED. - Remove weeds from dr…" at bounding box center [250, 270] width 191 height 70
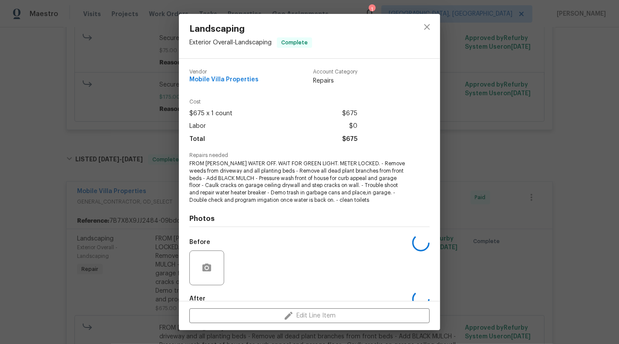
scroll to position [49, 0]
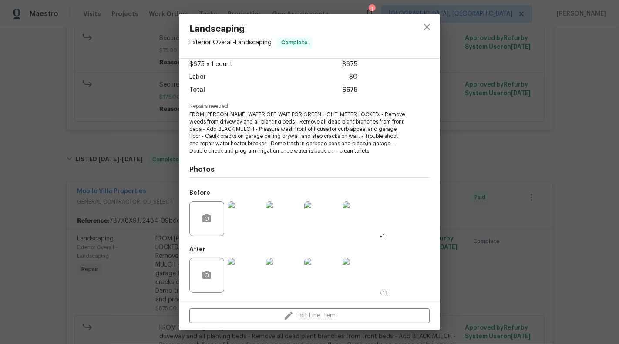
click at [245, 279] on img at bounding box center [245, 275] width 35 height 35
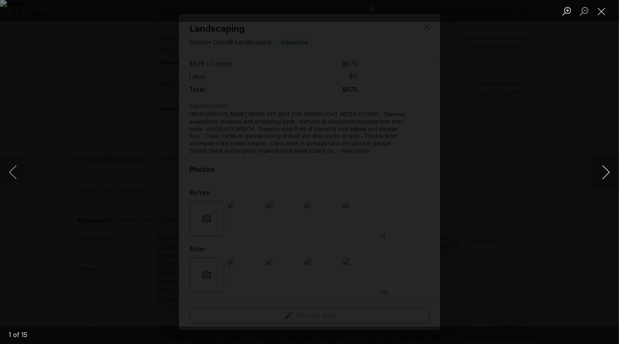
click at [616, 164] on button "Next image" at bounding box center [606, 172] width 26 height 35
click at [618, 164] on button "Next image" at bounding box center [606, 172] width 26 height 35
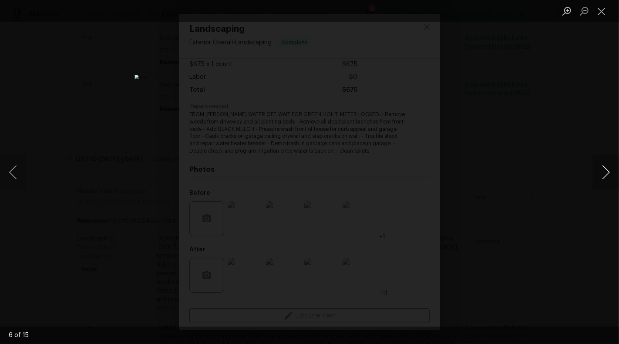
click at [614, 166] on button "Next image" at bounding box center [606, 172] width 26 height 35
click at [610, 170] on button "Next image" at bounding box center [606, 172] width 26 height 35
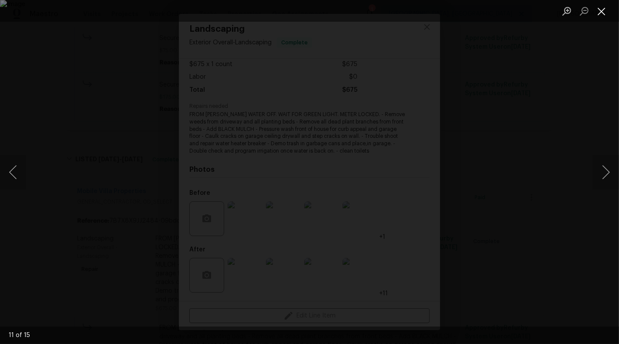
click at [607, 16] on button "Close lightbox" at bounding box center [601, 10] width 17 height 15
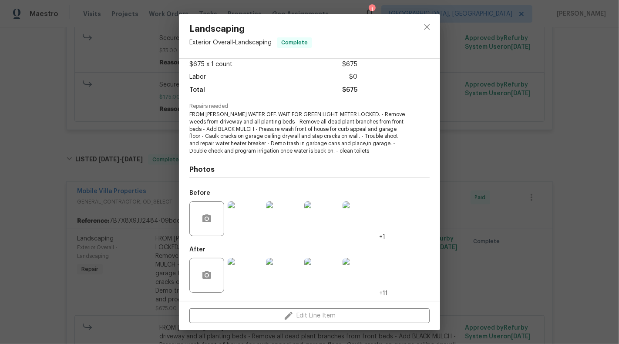
click at [586, 115] on div "Landscaping Exterior Overall - Landscaping Complete Vendor Mobile Villa Propert…" at bounding box center [309, 172] width 619 height 344
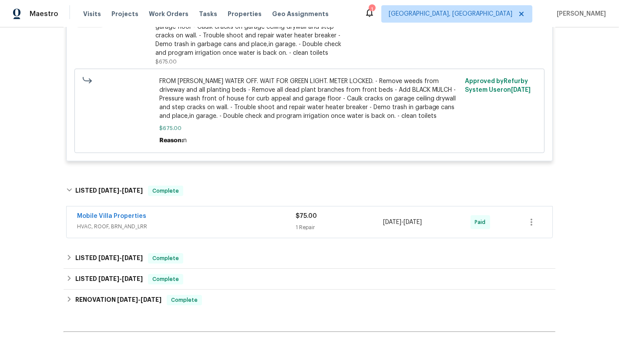
scroll to position [727, 0]
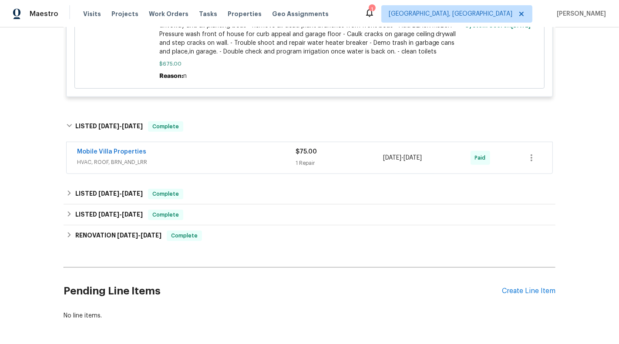
click at [252, 167] on span "HVAC, ROOF, BRN_AND_LRR" at bounding box center [186, 162] width 219 height 9
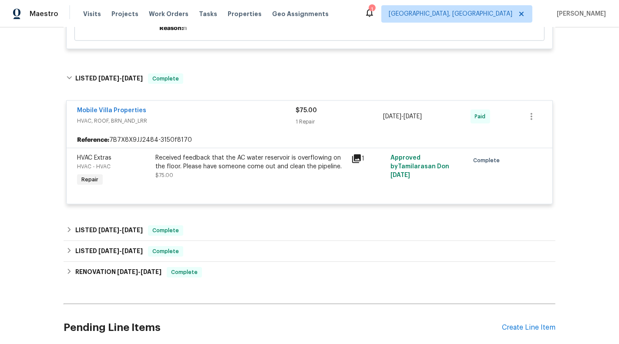
scroll to position [784, 0]
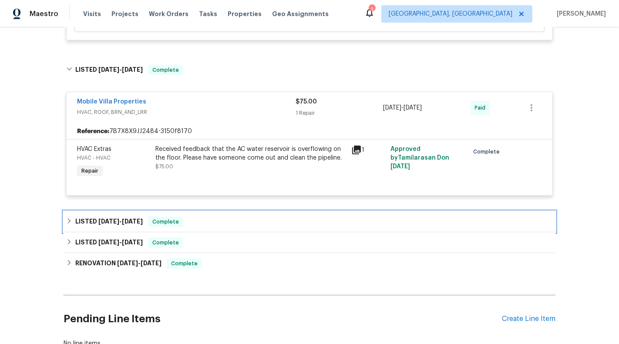
click at [319, 219] on div "LISTED 6/28/25 - 7/1/25 Complete" at bounding box center [310, 222] width 492 height 21
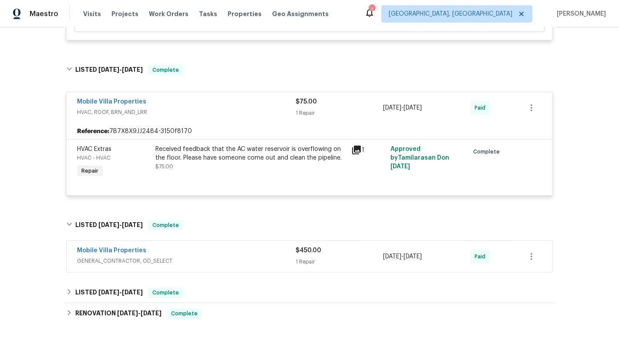
click at [347, 266] on div "1 Repair" at bounding box center [340, 262] width 88 height 9
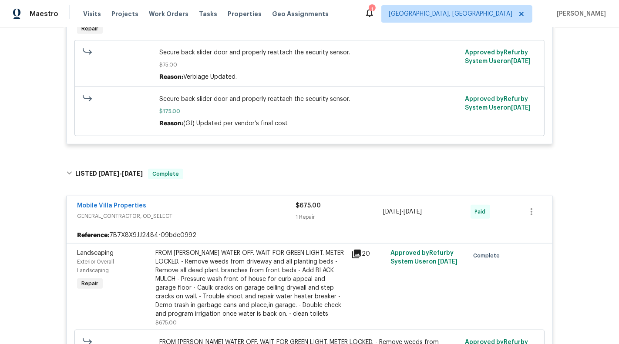
scroll to position [0, 0]
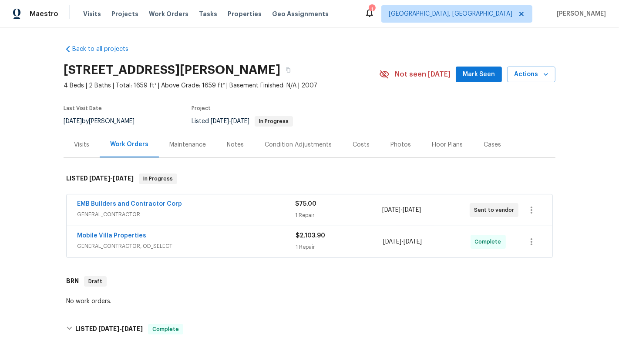
click at [329, 233] on div "$2,103.90" at bounding box center [340, 236] width 88 height 9
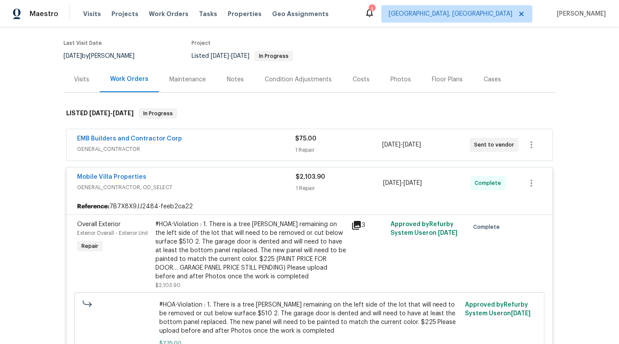
scroll to position [57, 0]
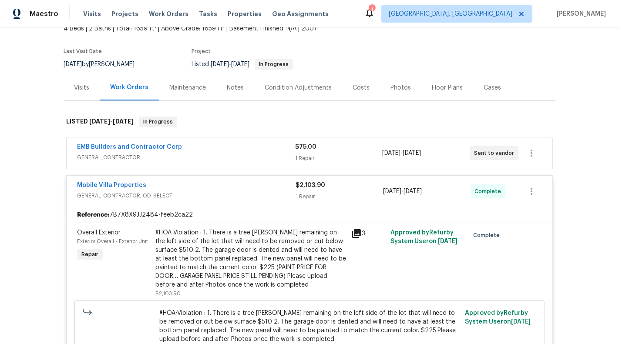
click at [261, 177] on div "Mobile Villa Properties GENERAL_CONTRACTOR, OD_SELECT $2,103.90 1 Repair 8/20/2…" at bounding box center [310, 191] width 486 height 31
click at [232, 181] on div "Mobile Villa Properties" at bounding box center [186, 186] width 219 height 10
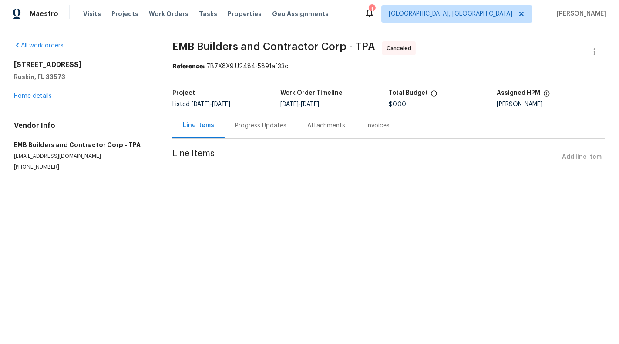
click at [36, 161] on div "Vendor Info EMB Builders and Contractor Corp - TPA [EMAIL_ADDRESS][DOMAIN_NAME]…" at bounding box center [83, 146] width 138 height 50
click at [36, 162] on div "Vendor Info EMB Builders and Contractor Corp - TPA [EMAIL_ADDRESS][DOMAIN_NAME]…" at bounding box center [83, 146] width 138 height 50
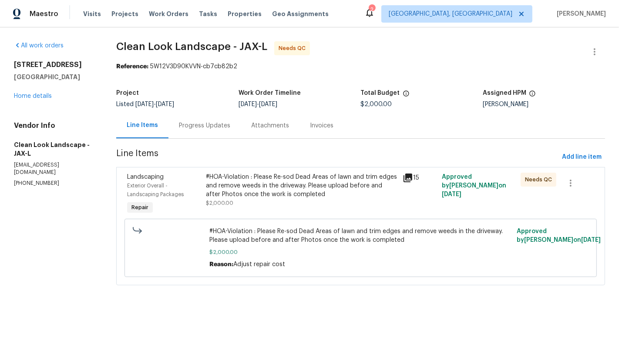
click at [230, 203] on span "$2,000.00" at bounding box center [219, 203] width 27 height 5
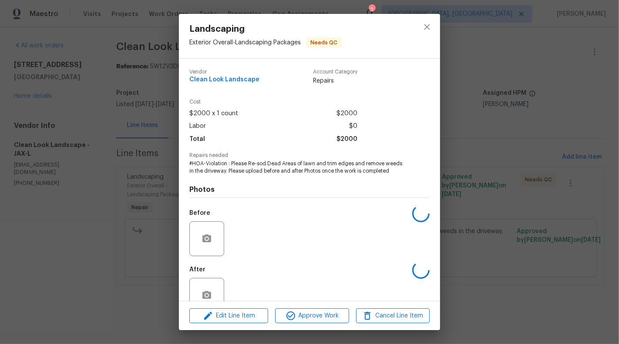
scroll to position [20, 0]
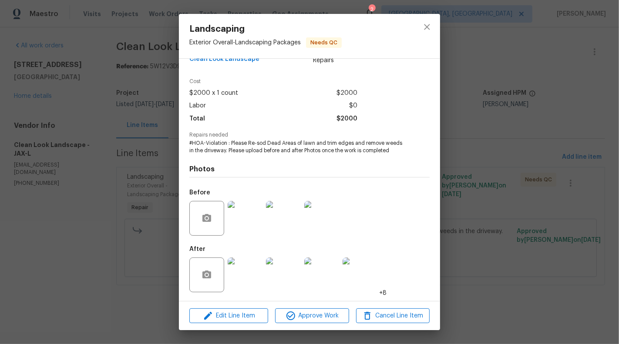
click at [258, 223] on img at bounding box center [245, 218] width 35 height 35
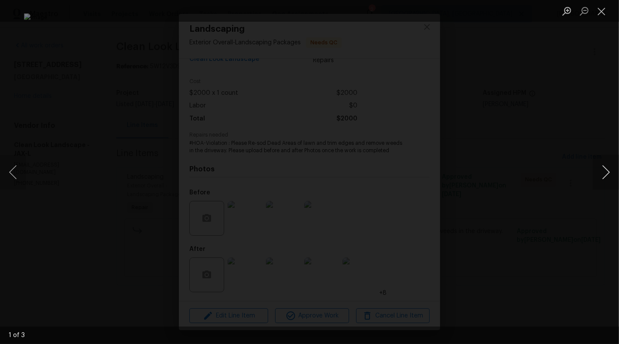
click at [603, 174] on button "Next image" at bounding box center [606, 172] width 26 height 35
click at [608, 11] on button "Close lightbox" at bounding box center [601, 10] width 17 height 15
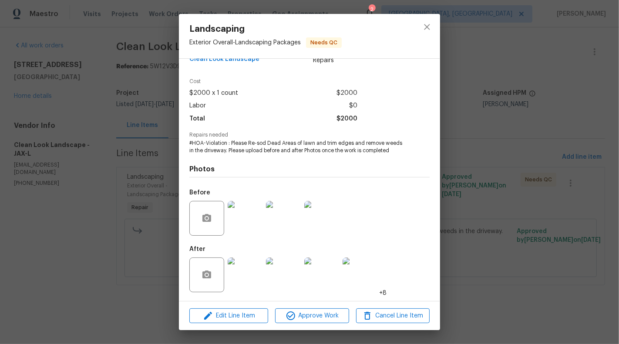
click at [250, 286] on img at bounding box center [245, 275] width 35 height 35
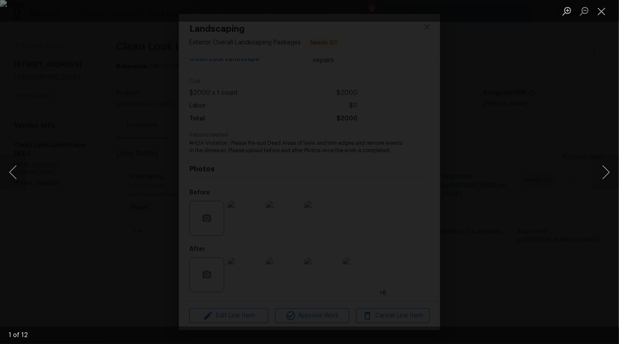
click at [604, 149] on div "Lightbox" at bounding box center [309, 172] width 619 height 344
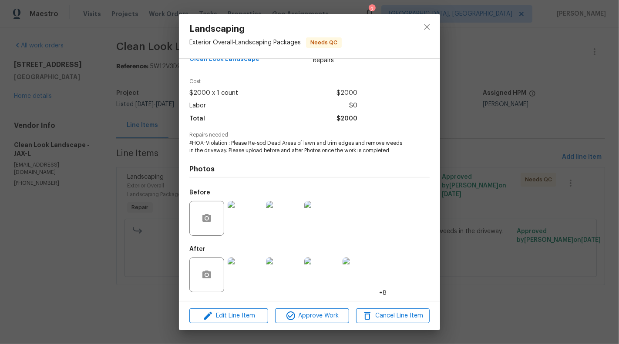
click at [249, 277] on img at bounding box center [245, 275] width 35 height 35
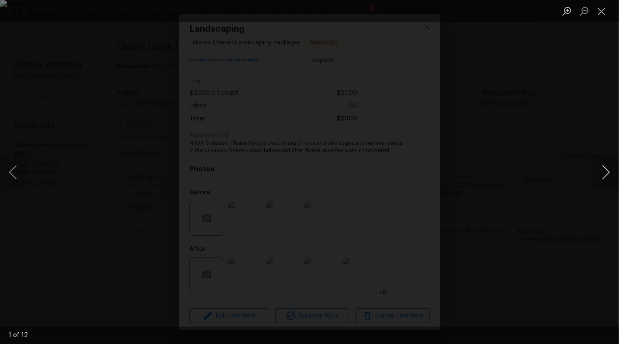
click at [619, 173] on button "Next image" at bounding box center [606, 172] width 26 height 35
click at [607, 174] on button "Next image" at bounding box center [606, 172] width 26 height 35
click at [599, 12] on button "Close lightbox" at bounding box center [601, 10] width 17 height 15
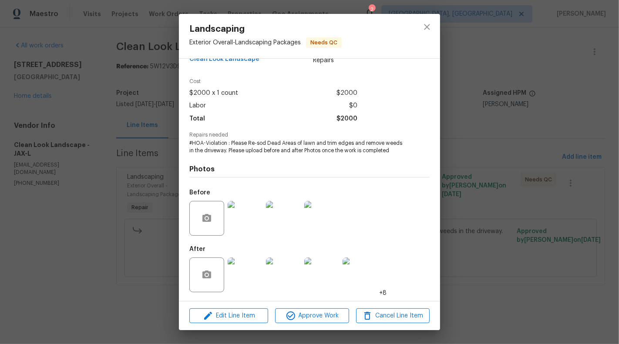
click at [251, 275] on img at bounding box center [245, 275] width 35 height 35
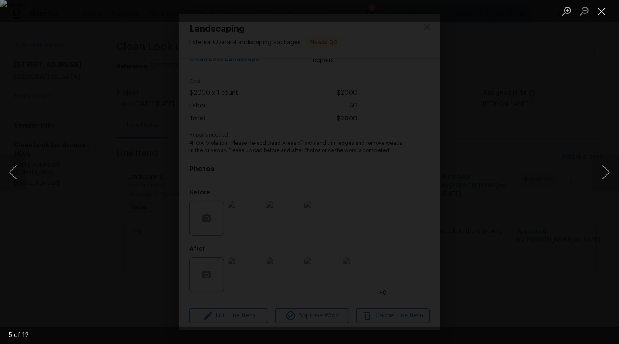
click at [601, 7] on button "Close lightbox" at bounding box center [601, 10] width 17 height 15
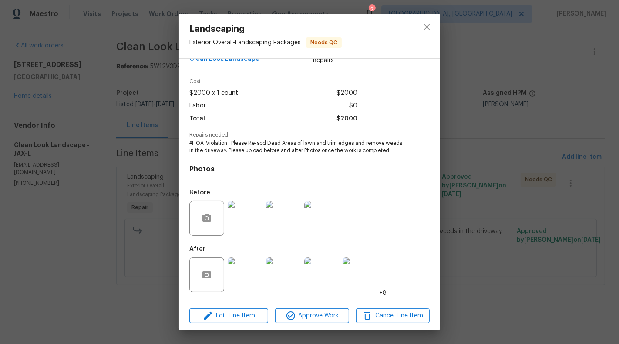
click at [595, 15] on div "Landscaping Exterior Overall - Landscaping Packages Needs QC Vendor Clean Look …" at bounding box center [309, 172] width 619 height 344
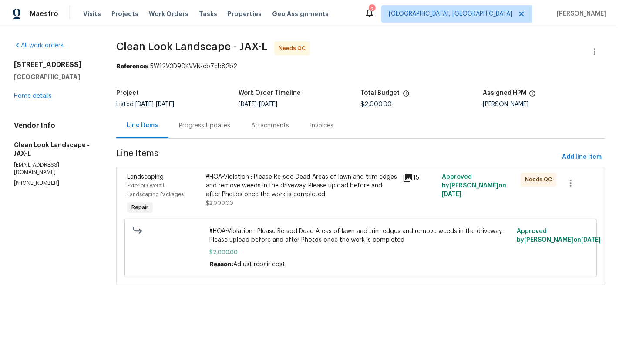
click at [254, 256] on span "$2,000.00" at bounding box center [360, 252] width 302 height 9
click at [261, 193] on div "#HOA-Violation : Please Re-sod Dead Areas of lawn and trim edges and remove wee…" at bounding box center [302, 186] width 192 height 26
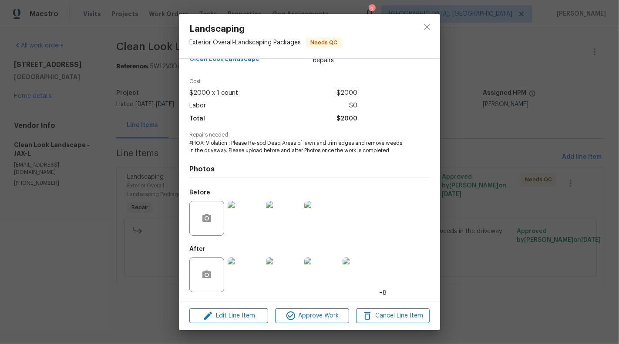
click at [251, 282] on img at bounding box center [245, 275] width 35 height 35
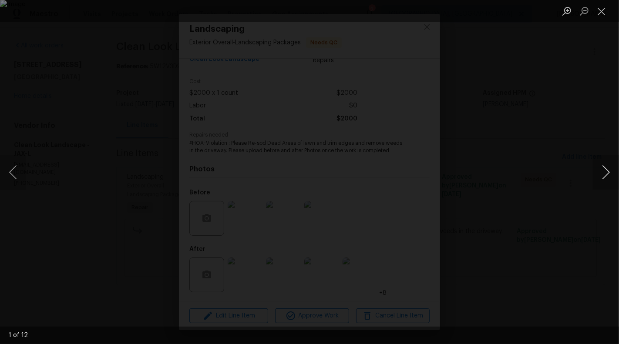
click at [608, 178] on button "Next image" at bounding box center [606, 172] width 26 height 35
click at [607, 173] on button "Next image" at bounding box center [606, 172] width 26 height 35
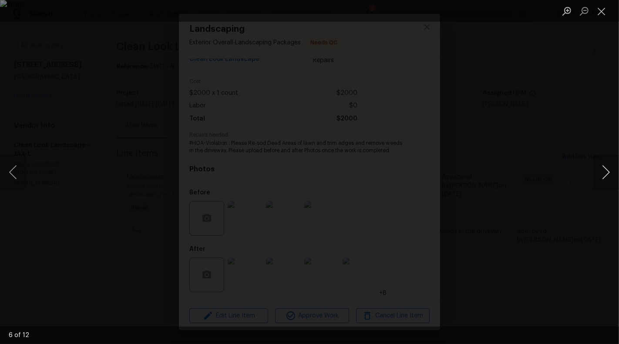
click at [607, 173] on button "Next image" at bounding box center [606, 172] width 26 height 35
click at [495, 98] on img "Lightbox" at bounding box center [309, 172] width 619 height 344
click at [611, 160] on button "Next image" at bounding box center [606, 172] width 26 height 35
click at [607, 166] on button "Next image" at bounding box center [606, 172] width 26 height 35
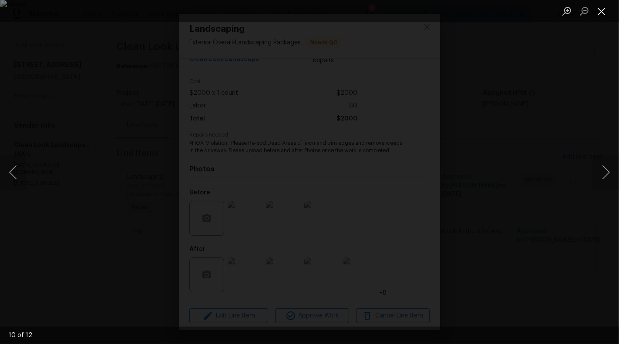
click at [603, 10] on button "Close lightbox" at bounding box center [601, 10] width 17 height 15
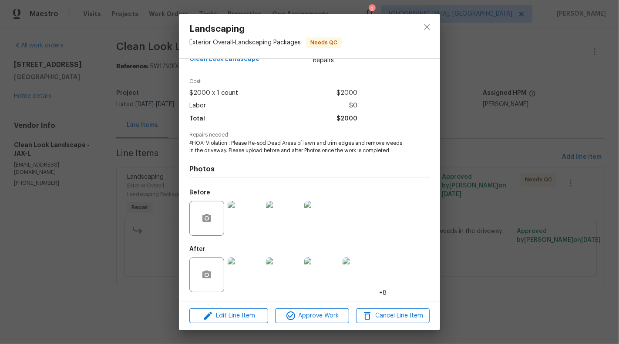
click at [108, 177] on div "Landscaping Exterior Overall - Landscaping Packages Needs QC Vendor Clean Look …" at bounding box center [309, 172] width 619 height 344
